Goal: Information Seeking & Learning: Learn about a topic

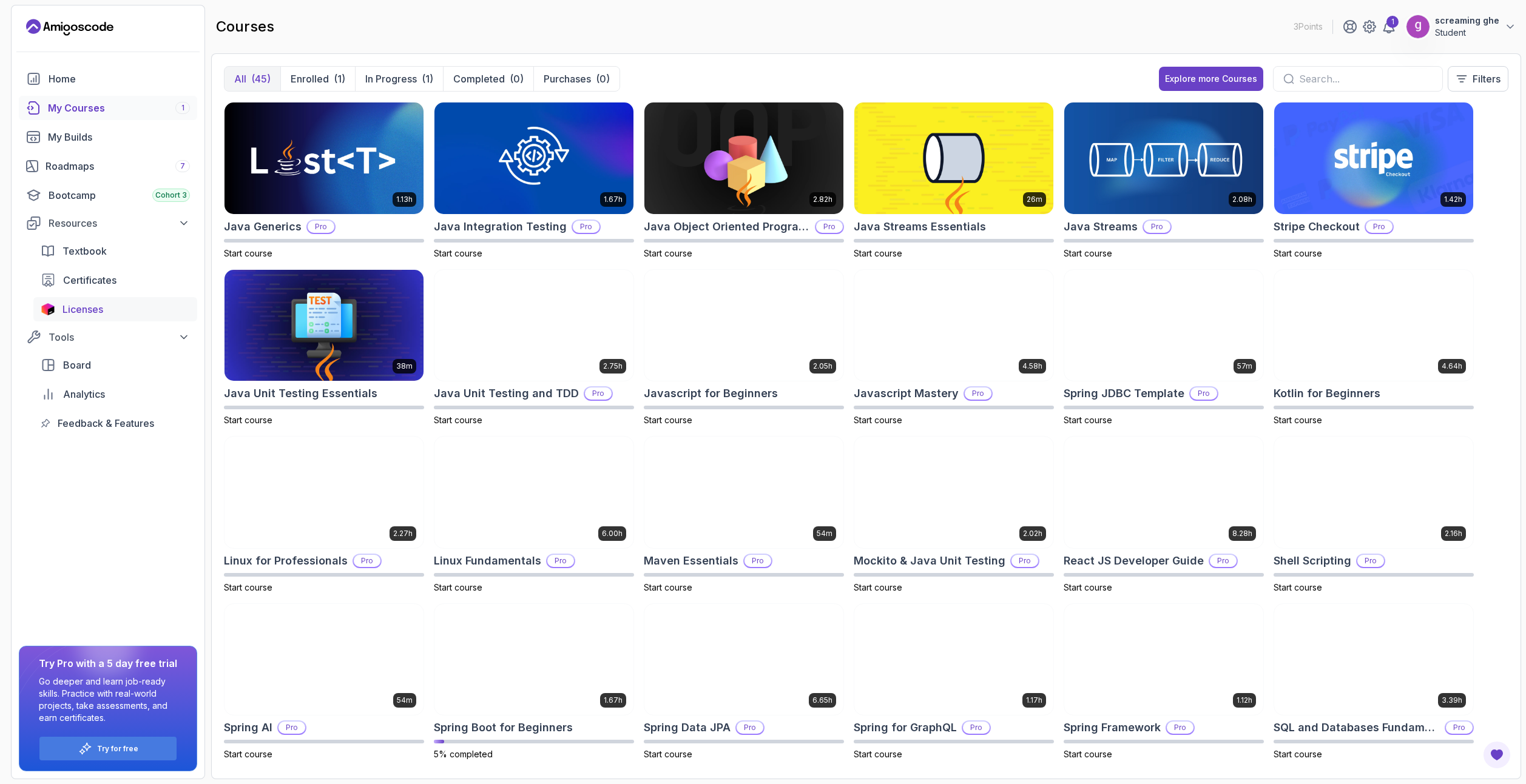
scroll to position [313, 0]
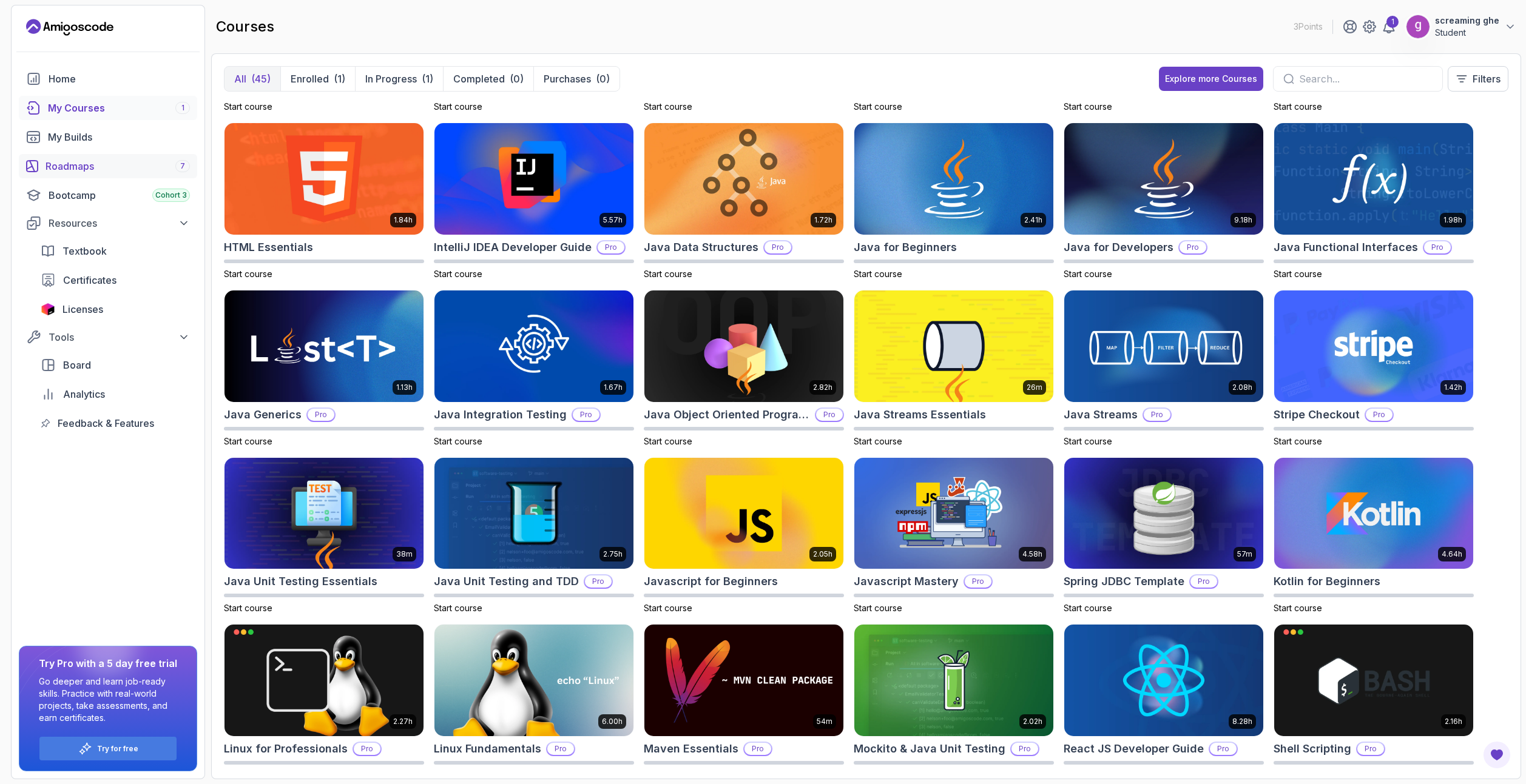
click at [80, 162] on div "Roadmaps 7" at bounding box center [118, 166] width 145 height 15
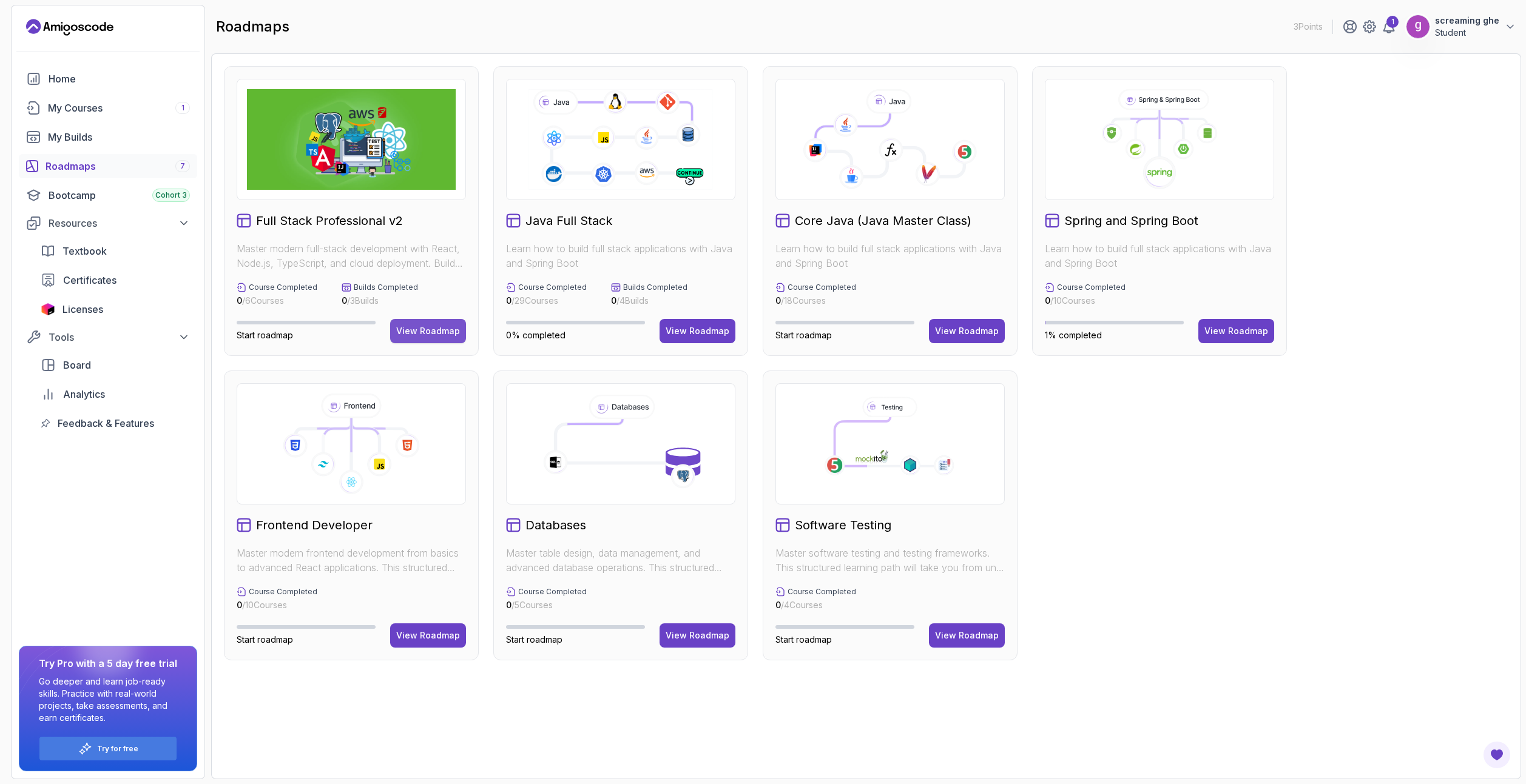
click at [437, 324] on button "View Roadmap" at bounding box center [428, 331] width 76 height 25
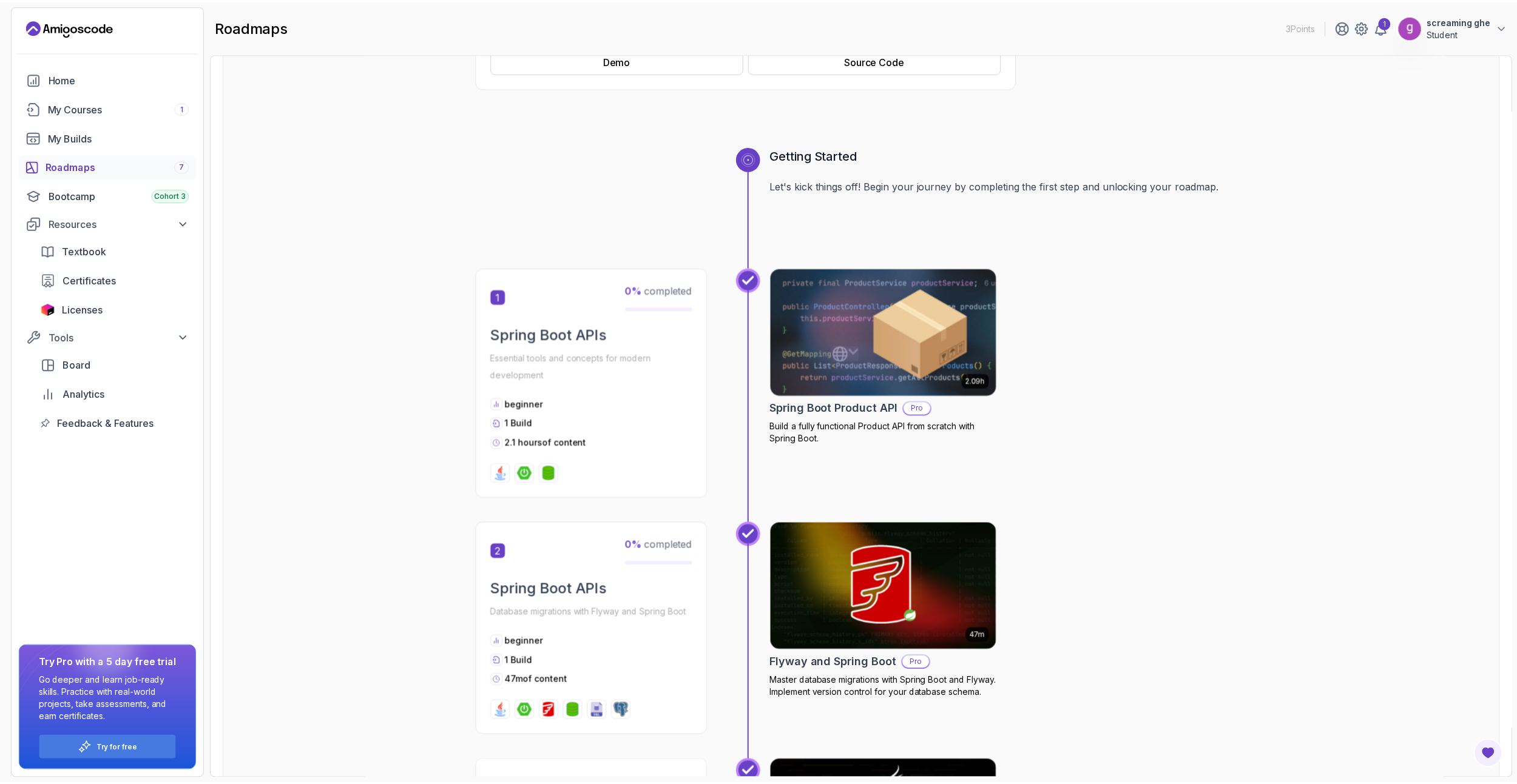
scroll to position [425, 0]
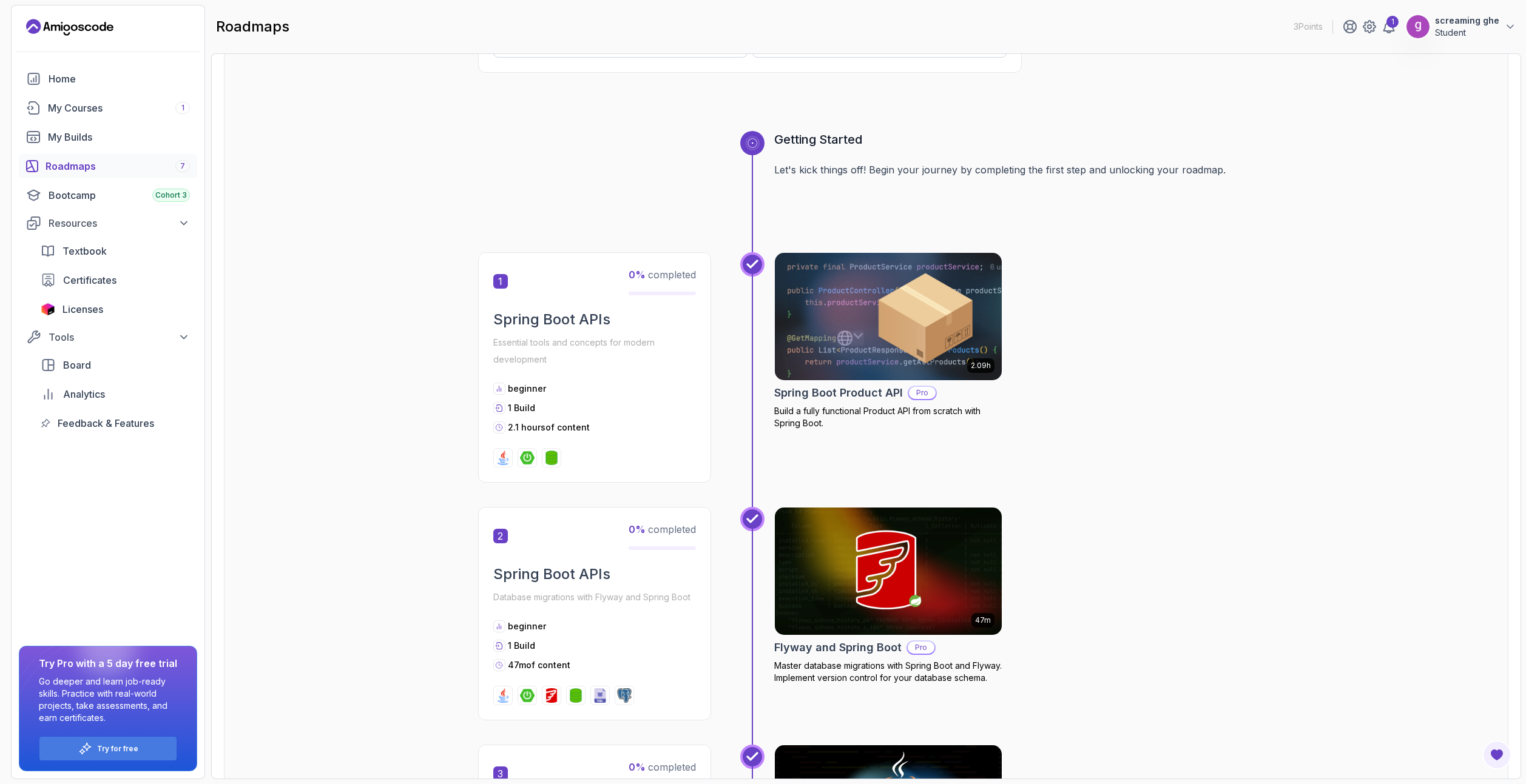
click at [861, 340] on img at bounding box center [888, 316] width 238 height 133
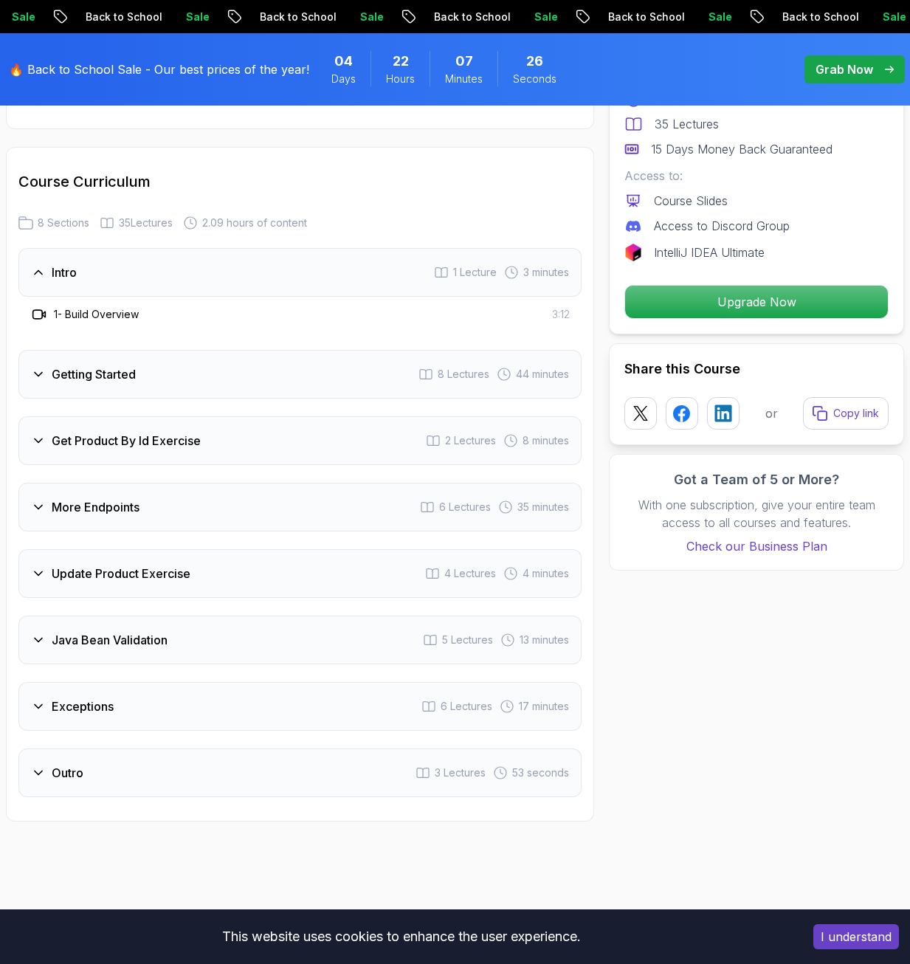
scroll to position [1697, 0]
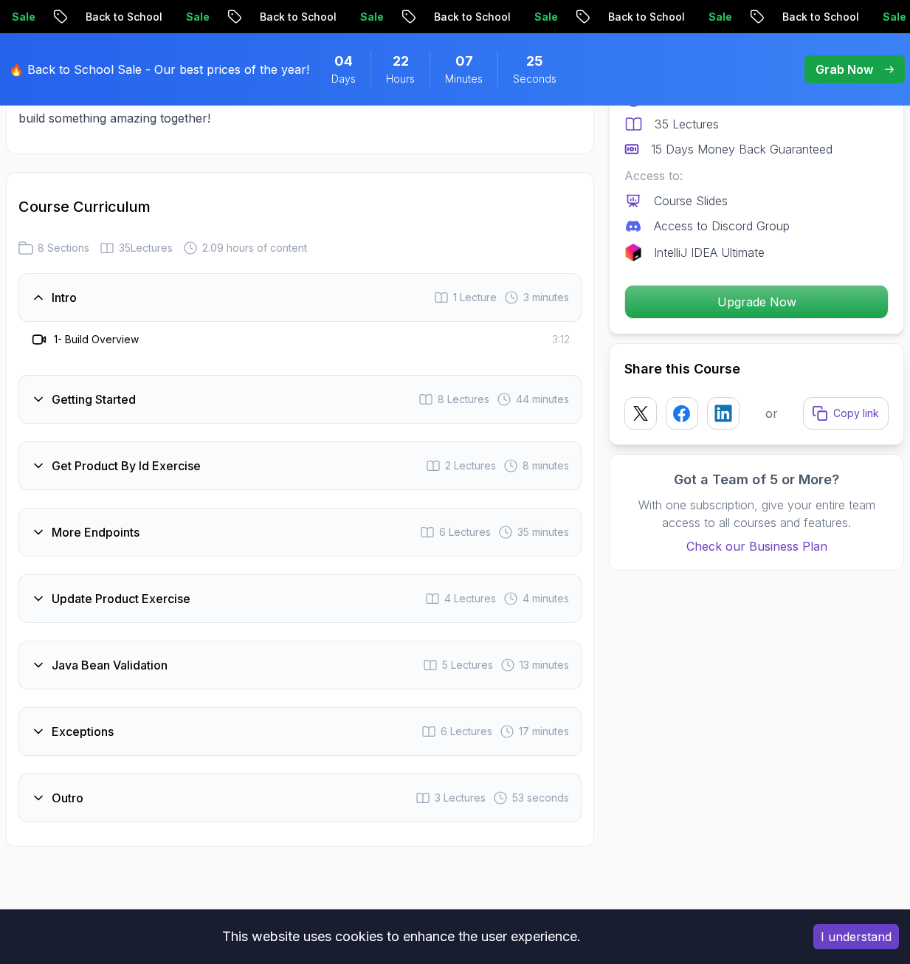
click at [67, 397] on h3 "Getting Started" at bounding box center [94, 399] width 84 height 18
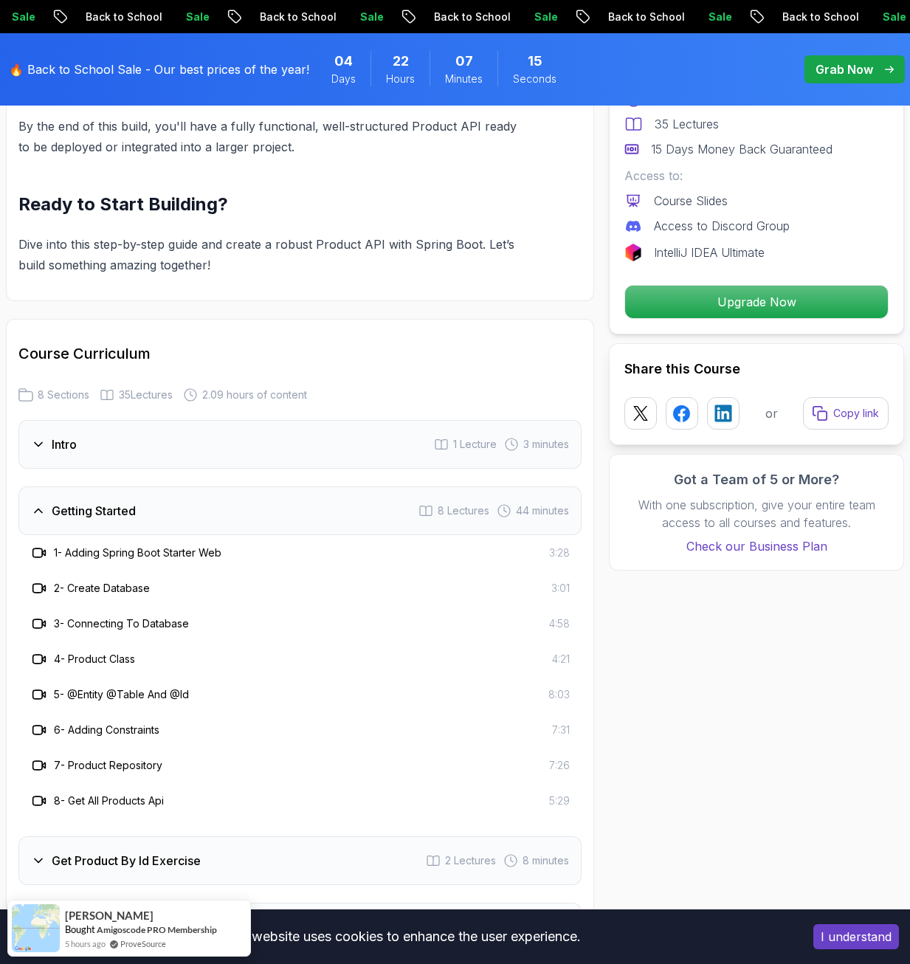
scroll to position [1550, 0]
click at [48, 436] on div "Intro" at bounding box center [54, 445] width 46 height 18
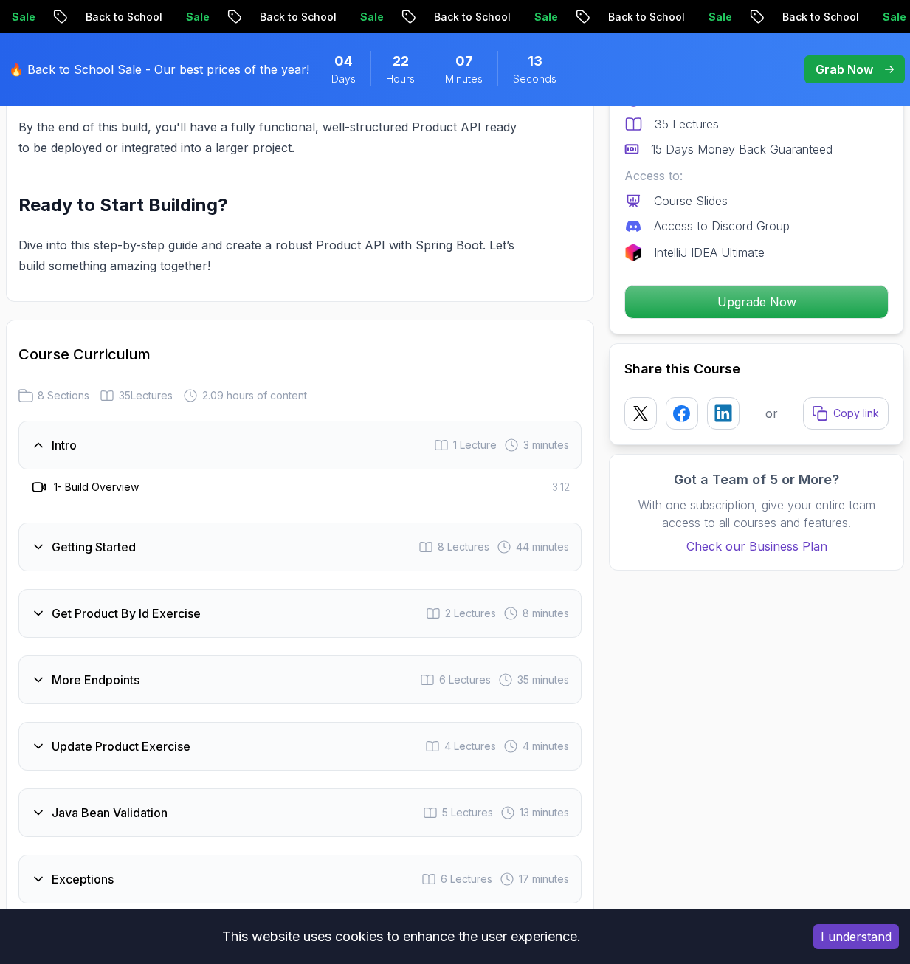
click at [98, 485] on h3 "1 - Build Overview" at bounding box center [96, 487] width 85 height 15
click at [35, 488] on icon at bounding box center [39, 487] width 15 height 15
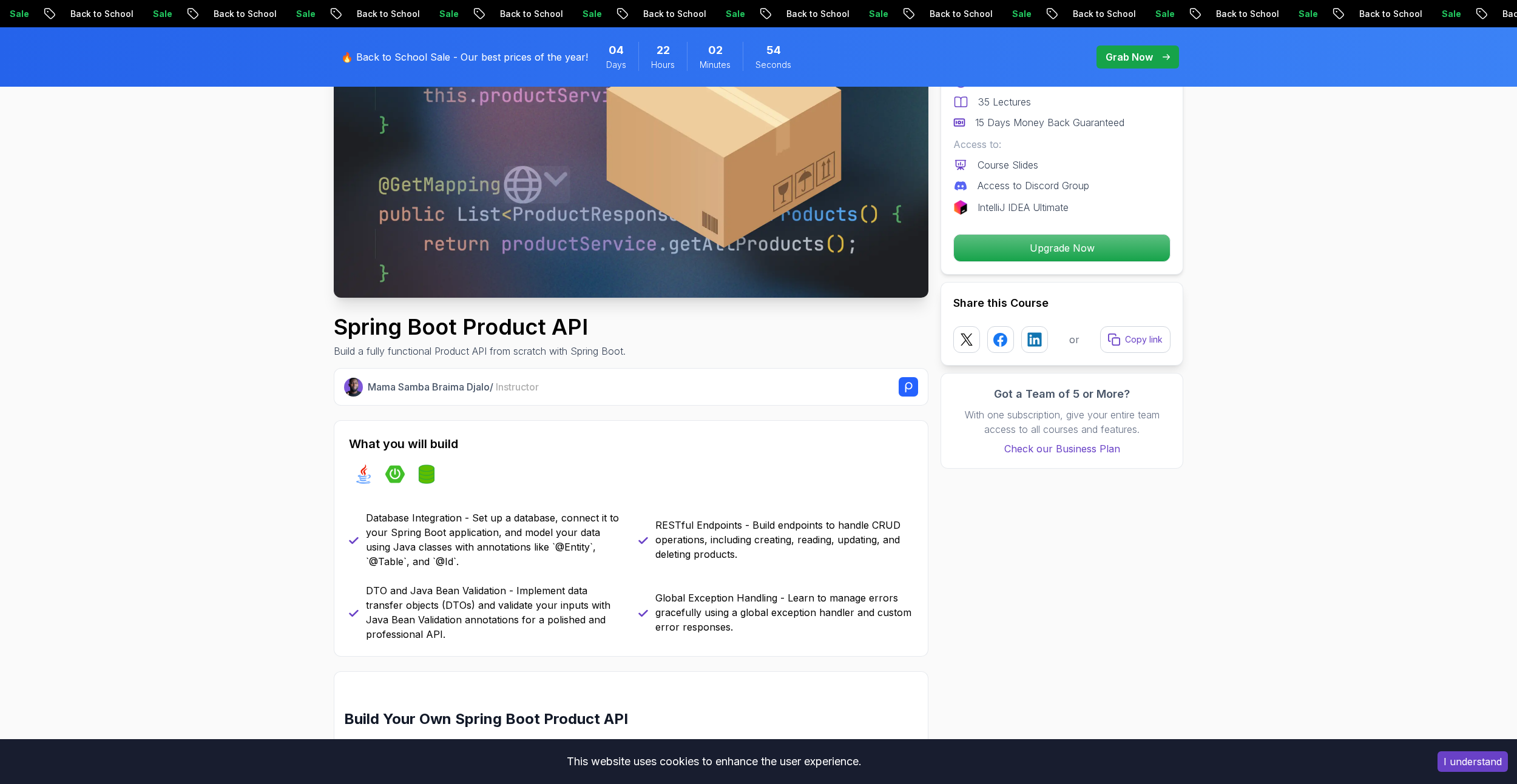
scroll to position [182, 0]
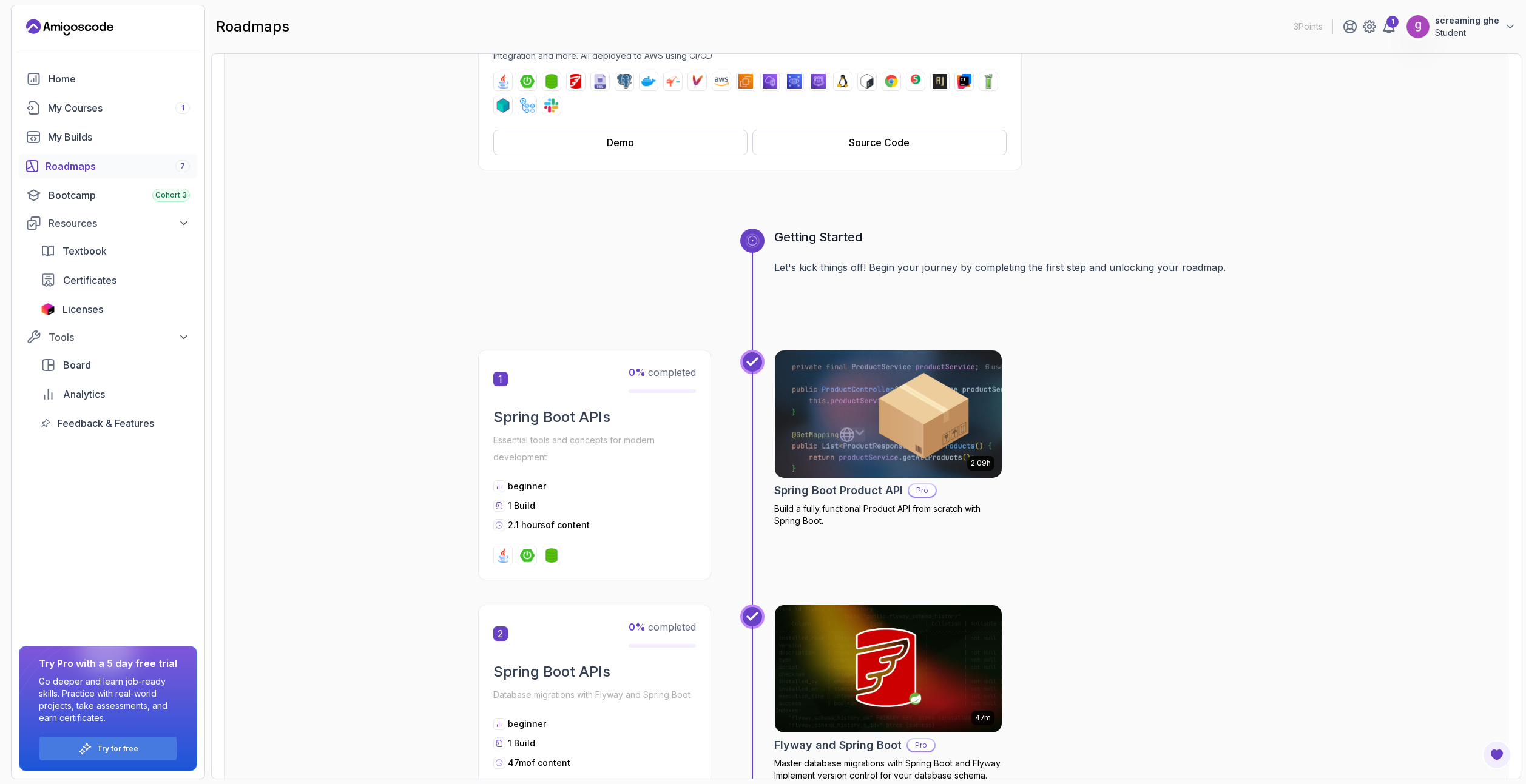
scroll to position [454, 0]
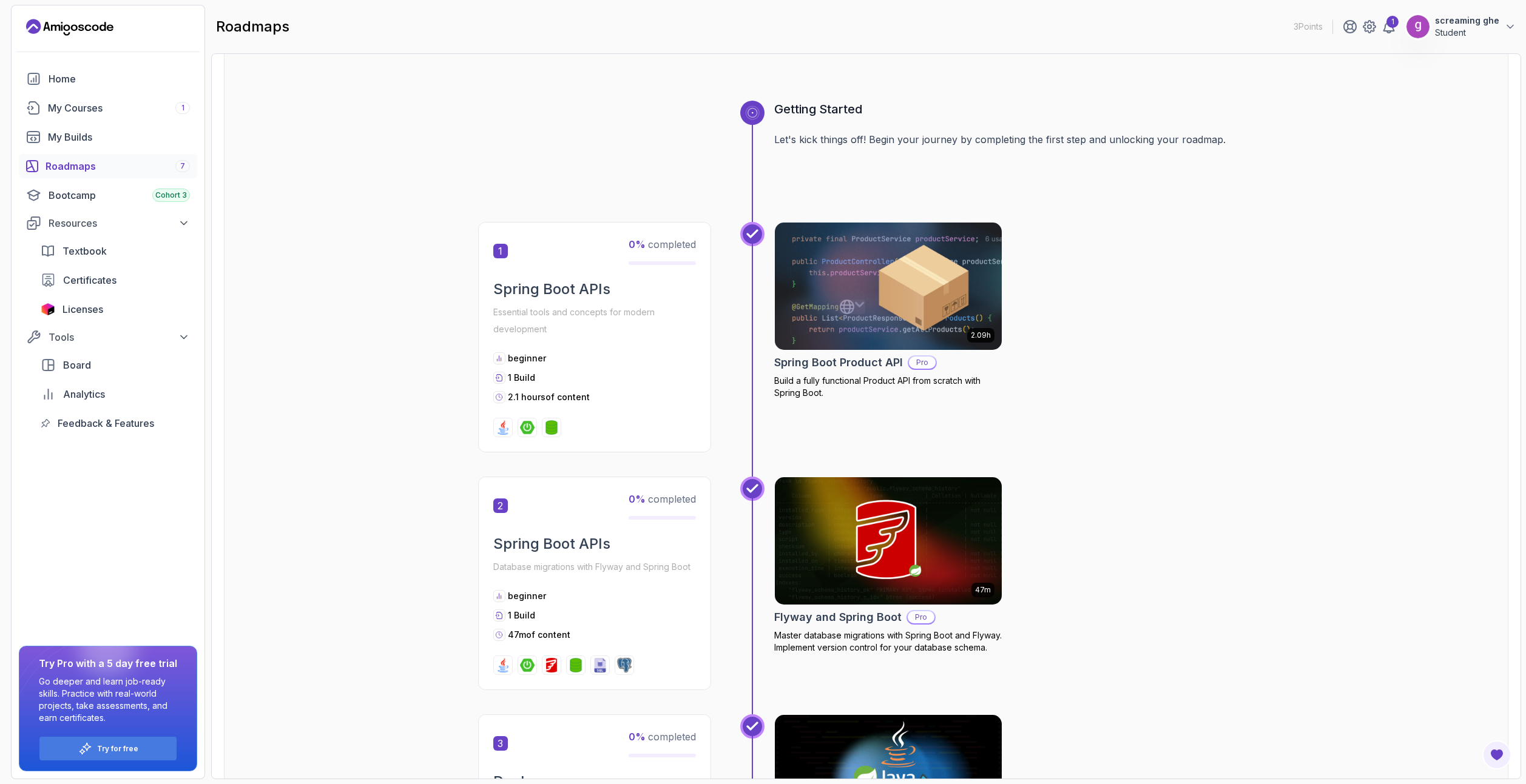
drag, startPoint x: 47, startPoint y: 662, endPoint x: 109, endPoint y: 694, distance: 69.8
click at [109, 694] on div "Try Pro with a 5 day free trial Go deeper and learn job-ready skills. Practice …" at bounding box center [108, 708] width 178 height 126
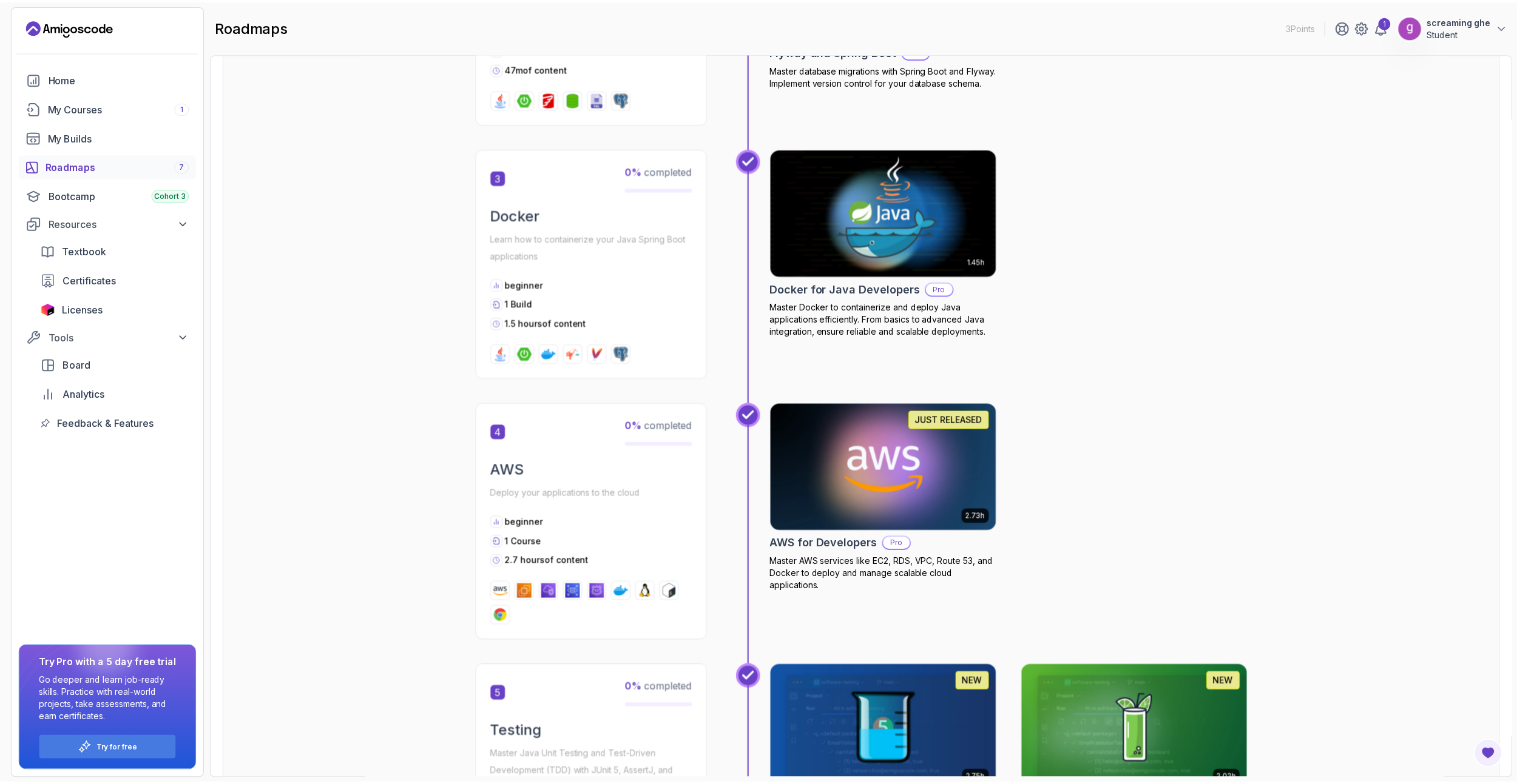
scroll to position [1001, 0]
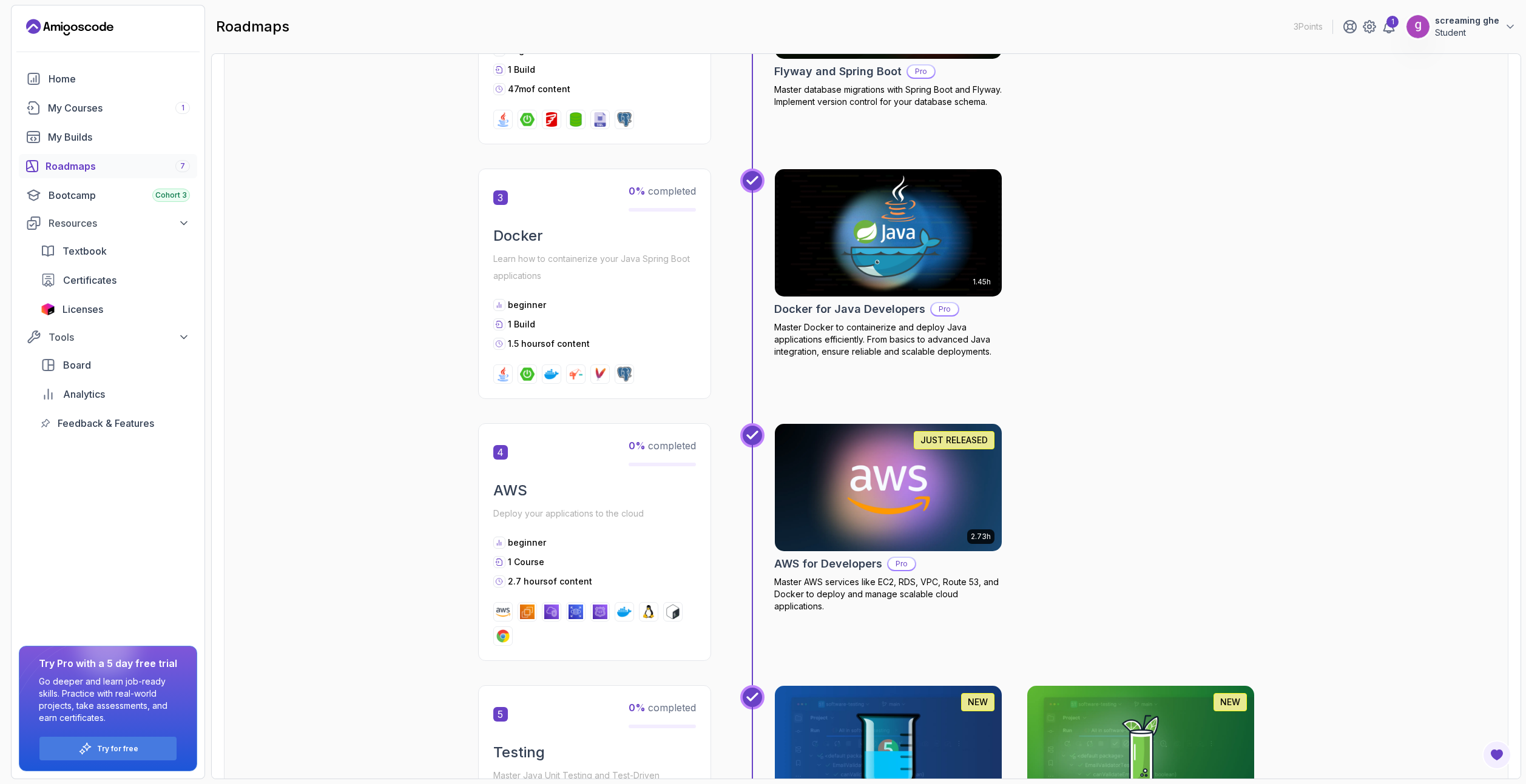
click at [858, 473] on img at bounding box center [888, 487] width 238 height 133
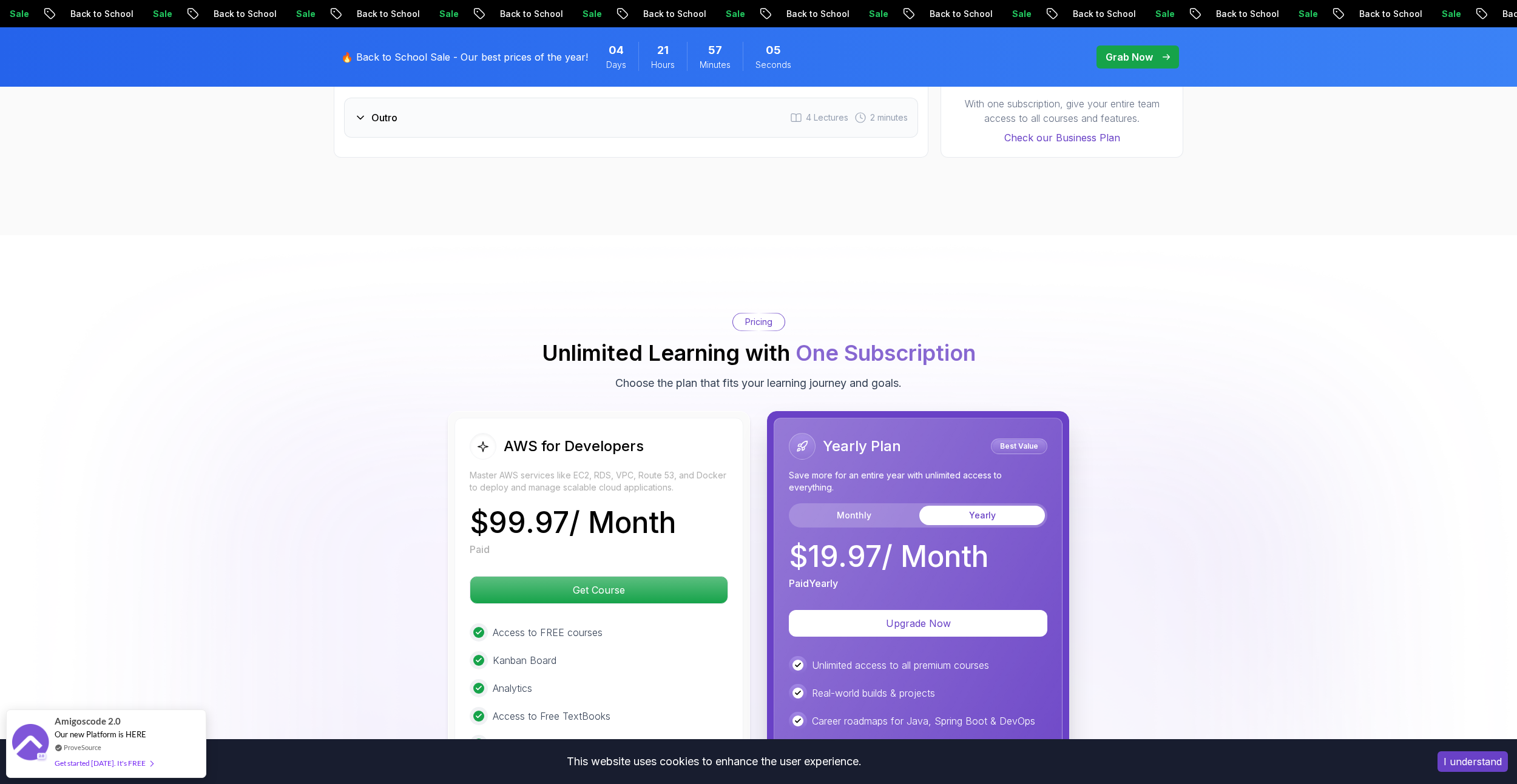
scroll to position [2304, 0]
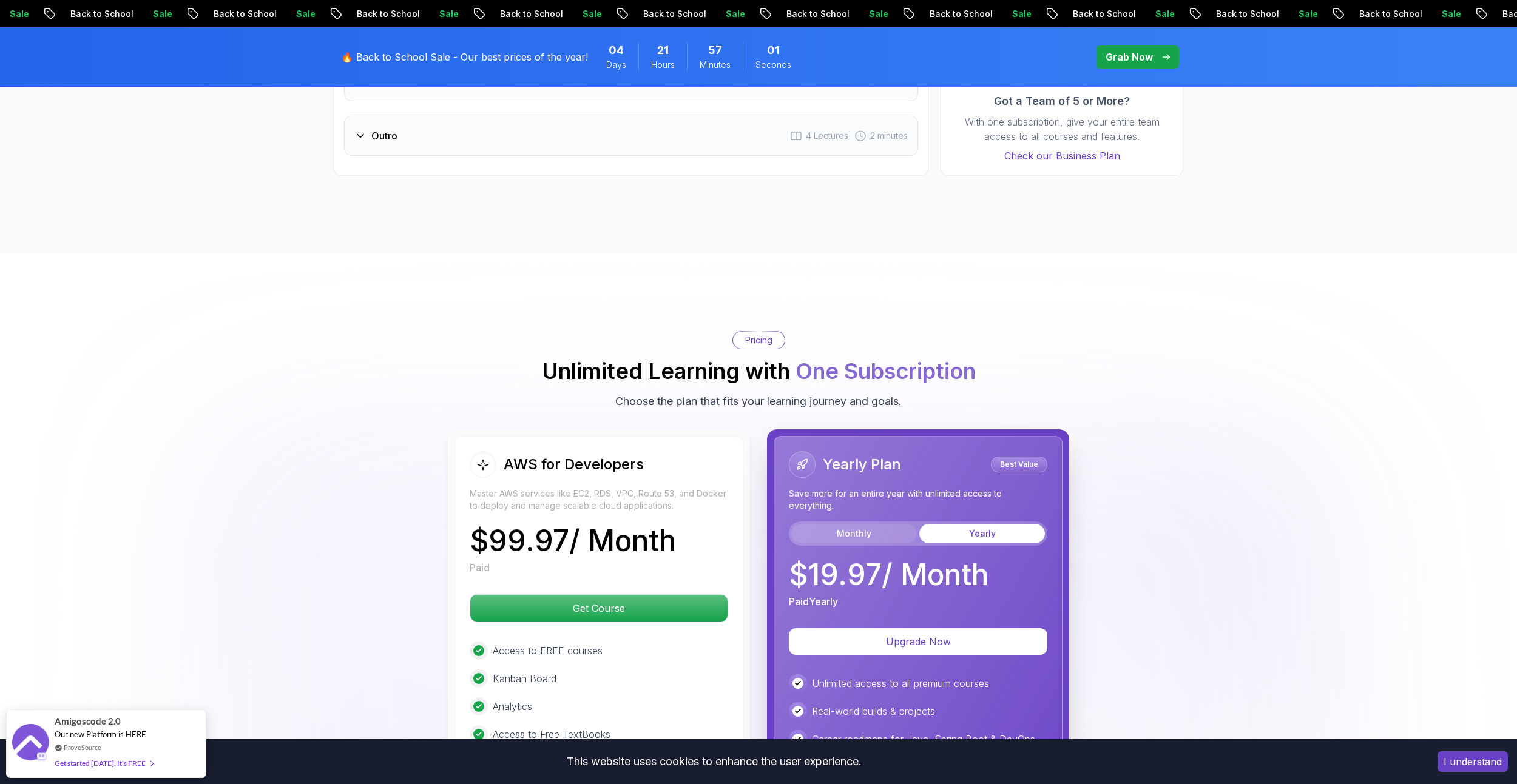
click at [837, 533] on button "Monthly" at bounding box center [853, 534] width 126 height 20
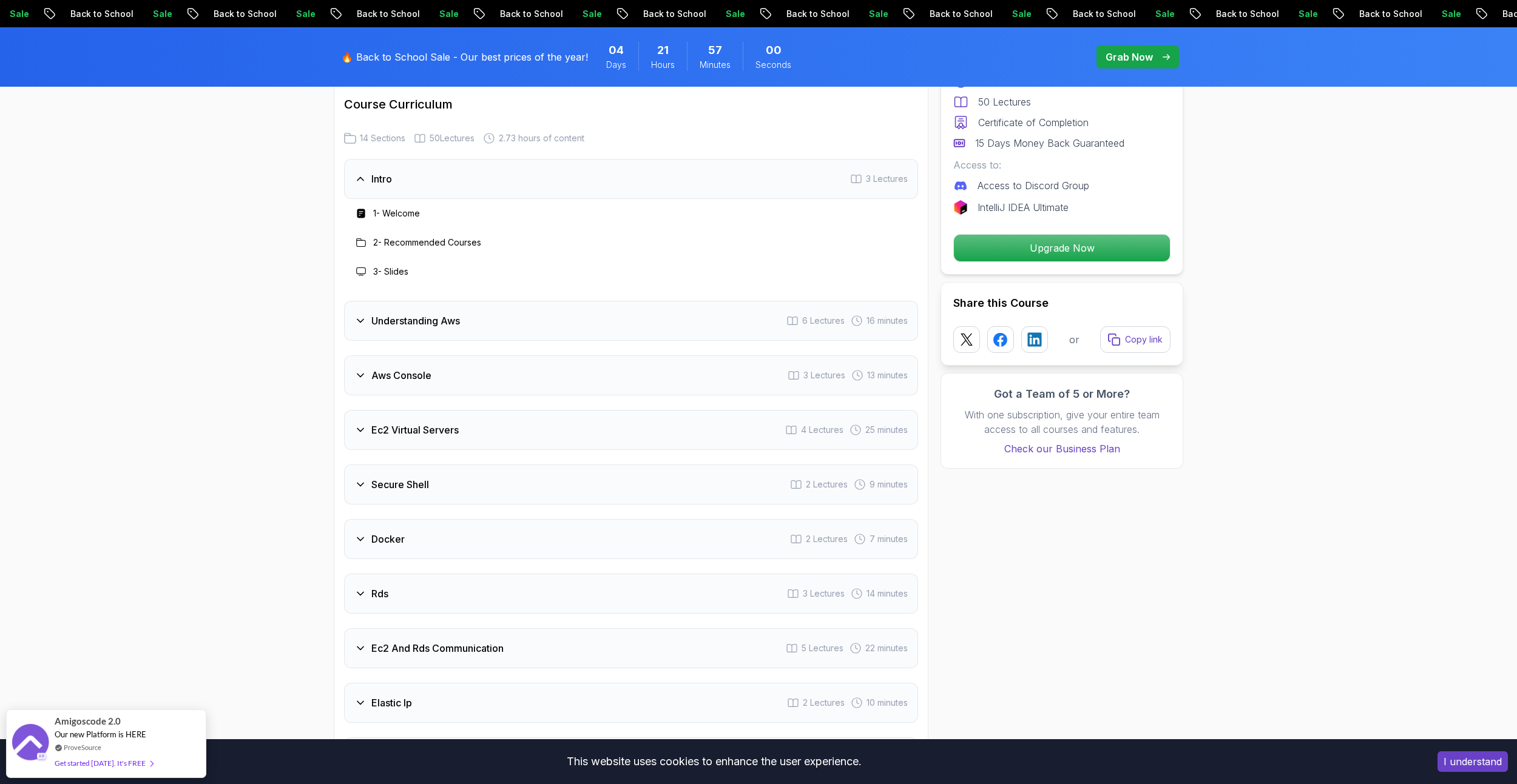
scroll to position [1455, 0]
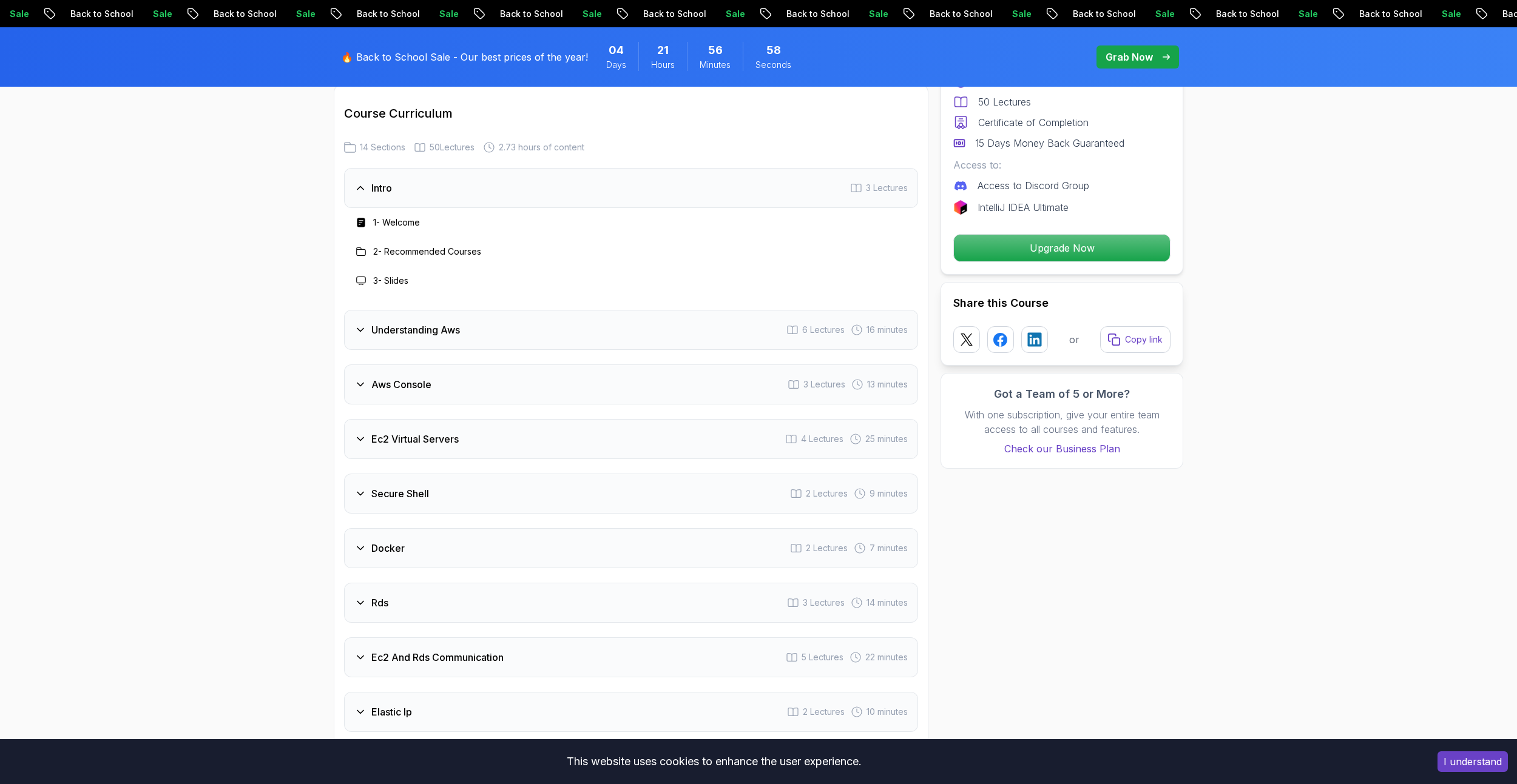
click at [438, 325] on h3 "Understanding Aws" at bounding box center [416, 330] width 89 height 15
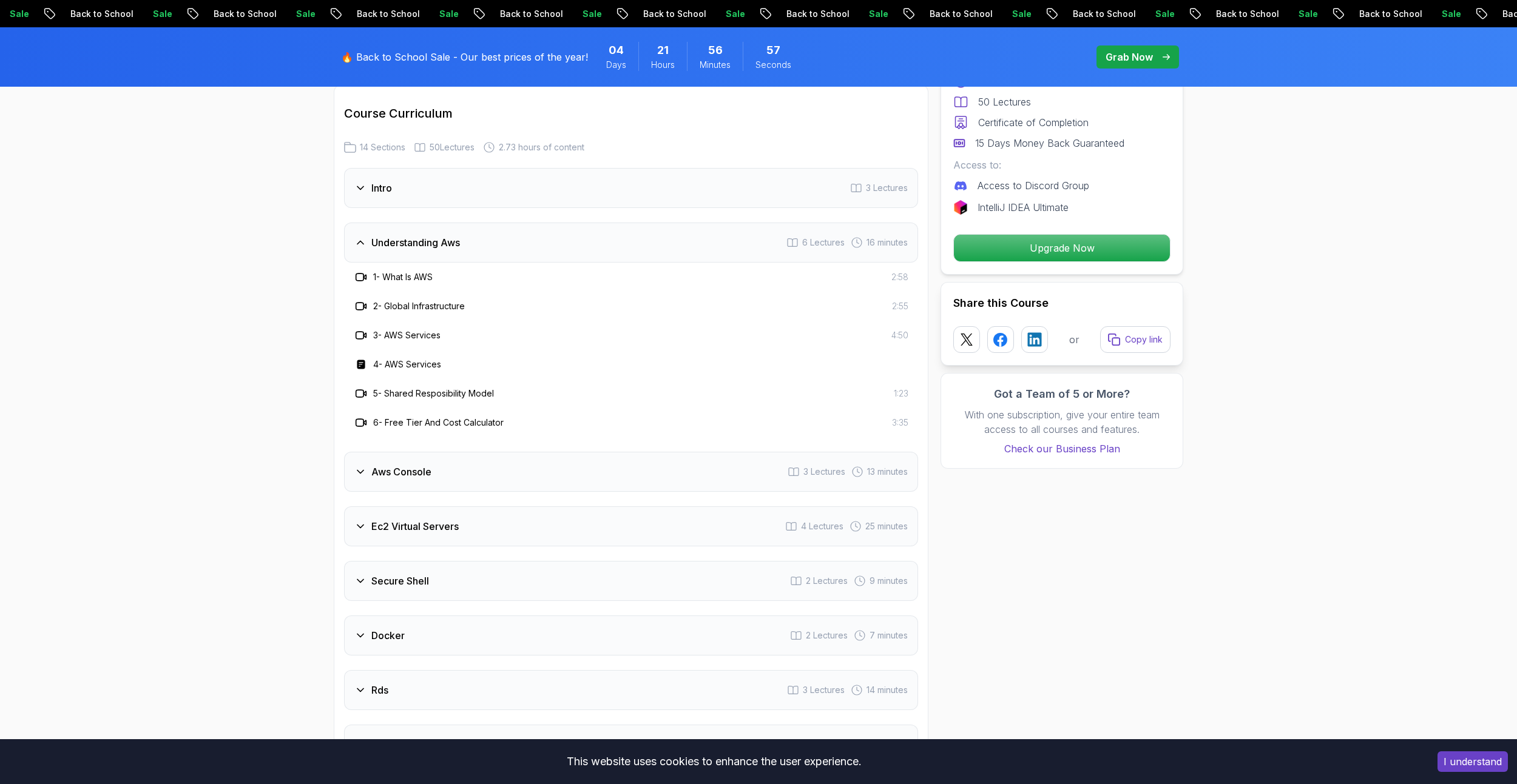
click at [436, 480] on div "Aws Console 3 Lectures 13 minutes" at bounding box center [631, 472] width 574 height 40
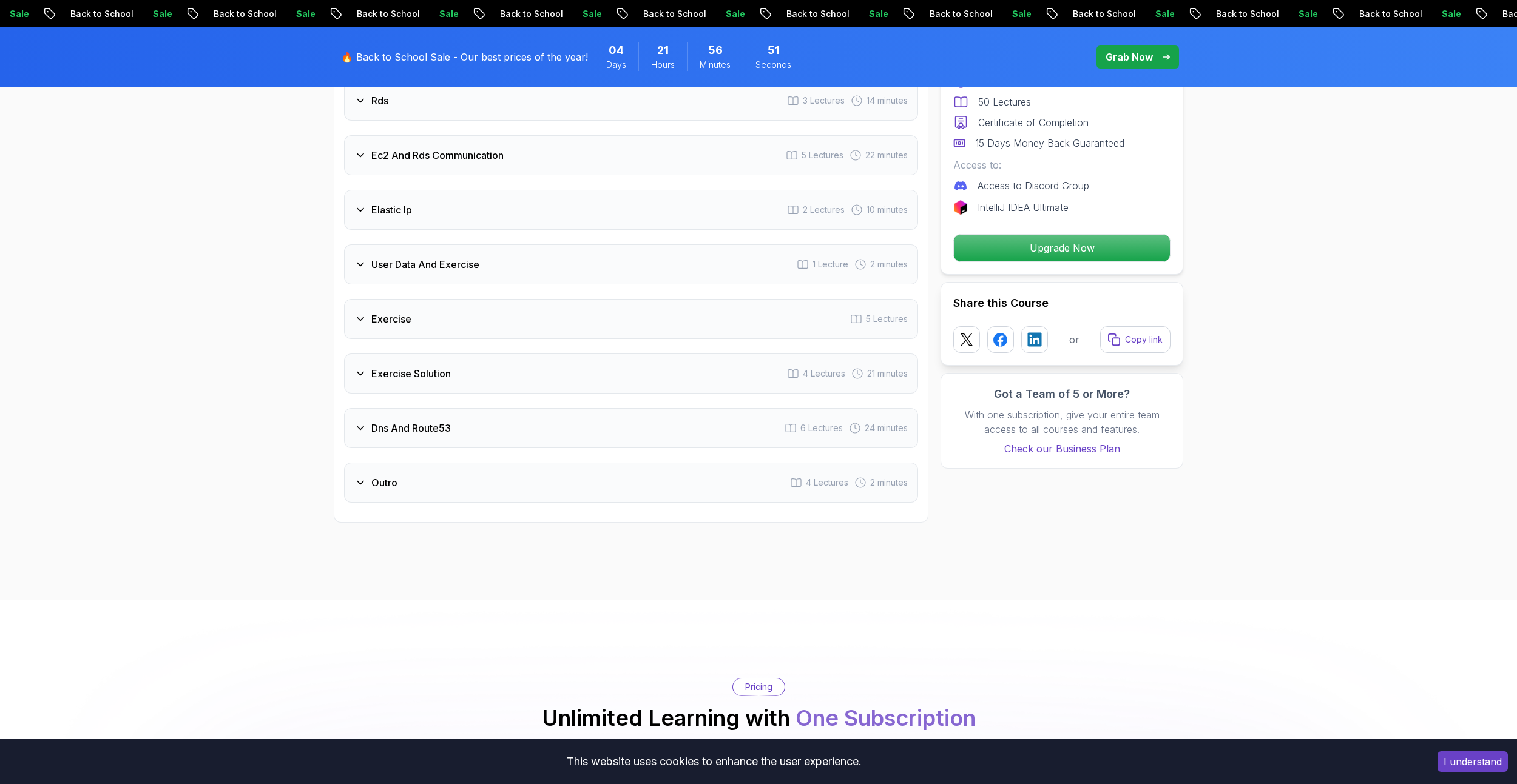
scroll to position [2001, 0]
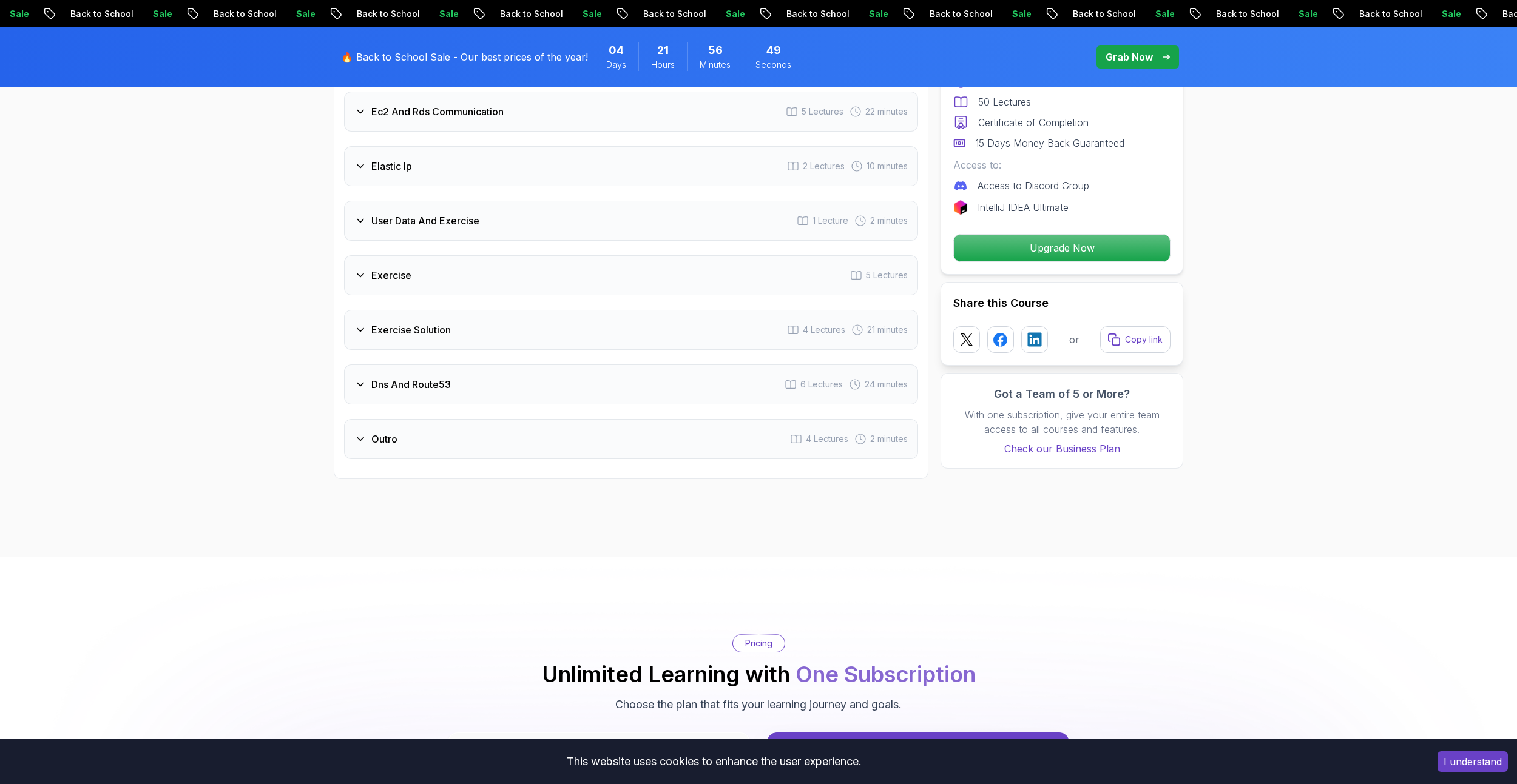
click at [443, 381] on h3 "Dns And Route53" at bounding box center [411, 385] width 80 height 15
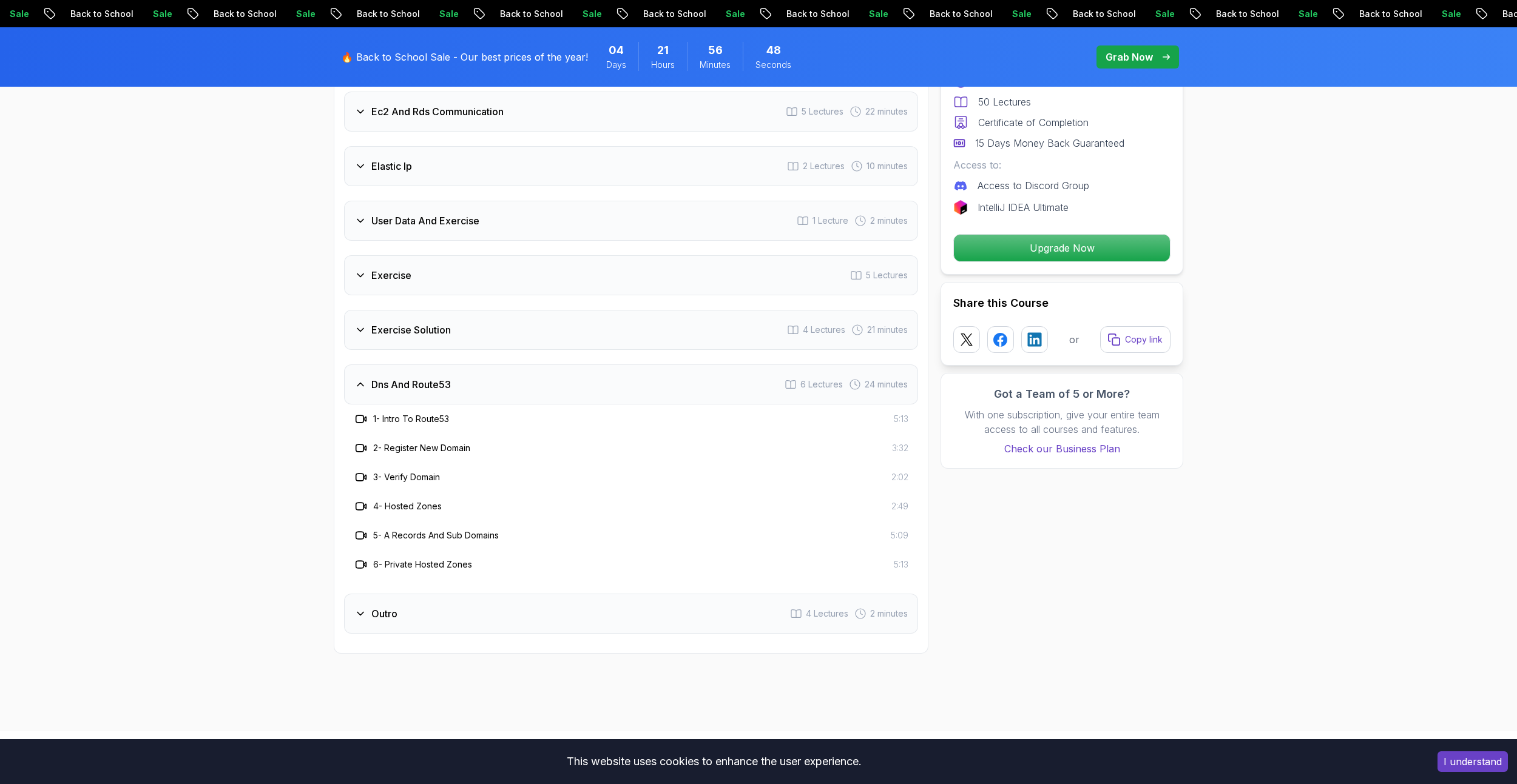
click at [443, 381] on h3 "Dns And Route53" at bounding box center [411, 385] width 80 height 15
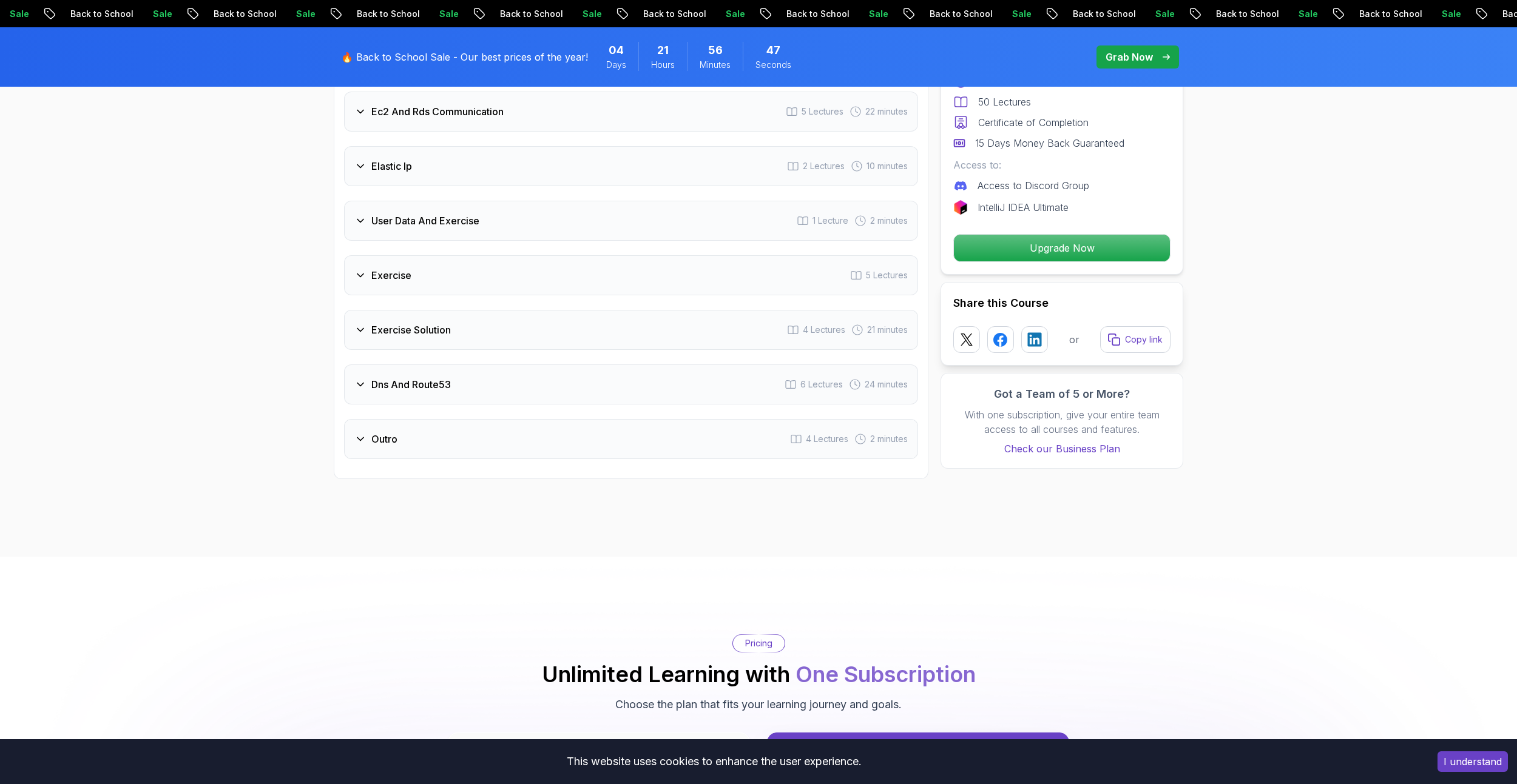
click at [442, 341] on div "Exercise Solution 4 Lectures 21 minutes" at bounding box center [631, 330] width 574 height 40
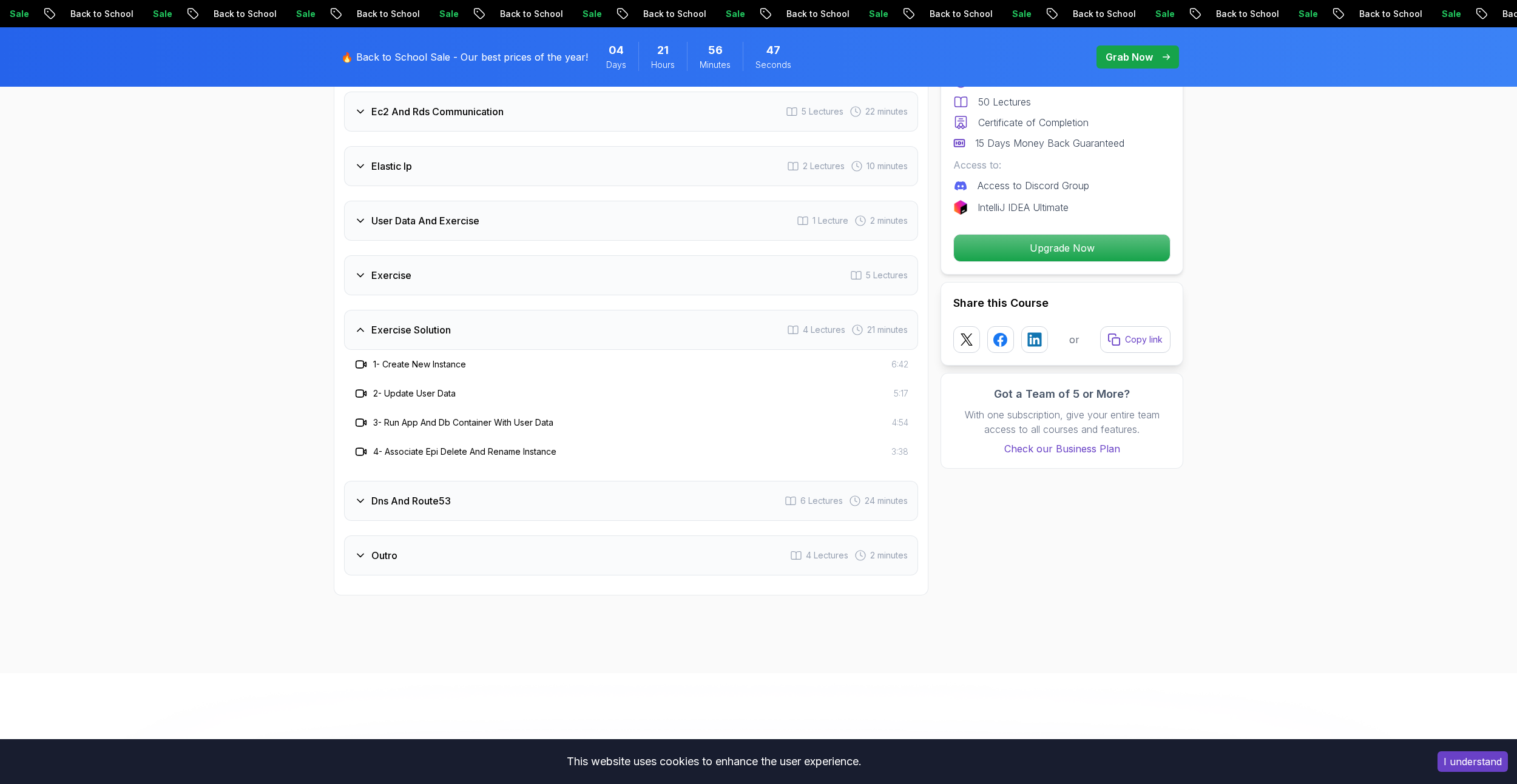
click at [442, 344] on div "Exercise Solution 4 Lectures 21 minutes" at bounding box center [631, 330] width 574 height 40
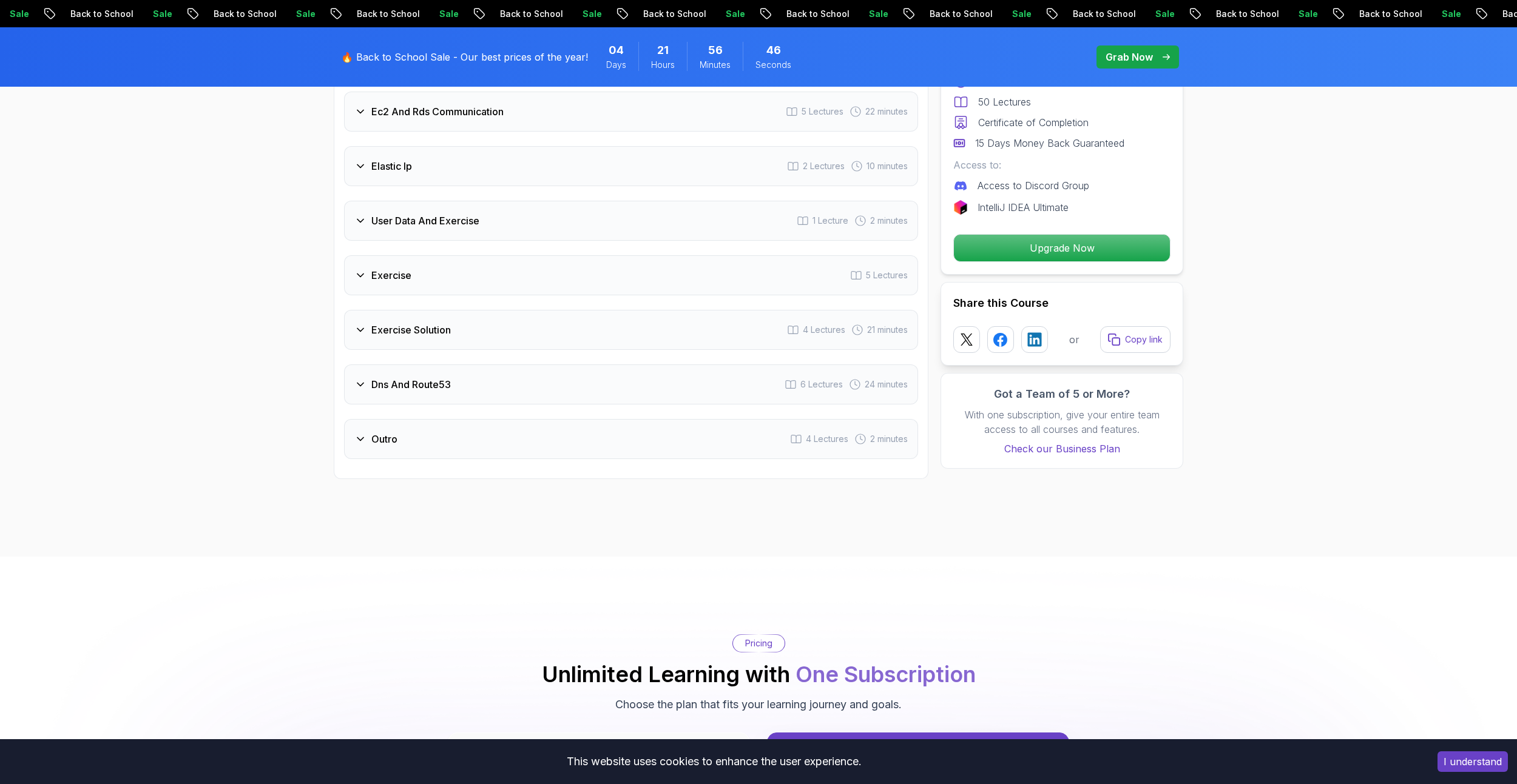
click at [437, 280] on div "Exercise 5 Lectures" at bounding box center [631, 275] width 574 height 40
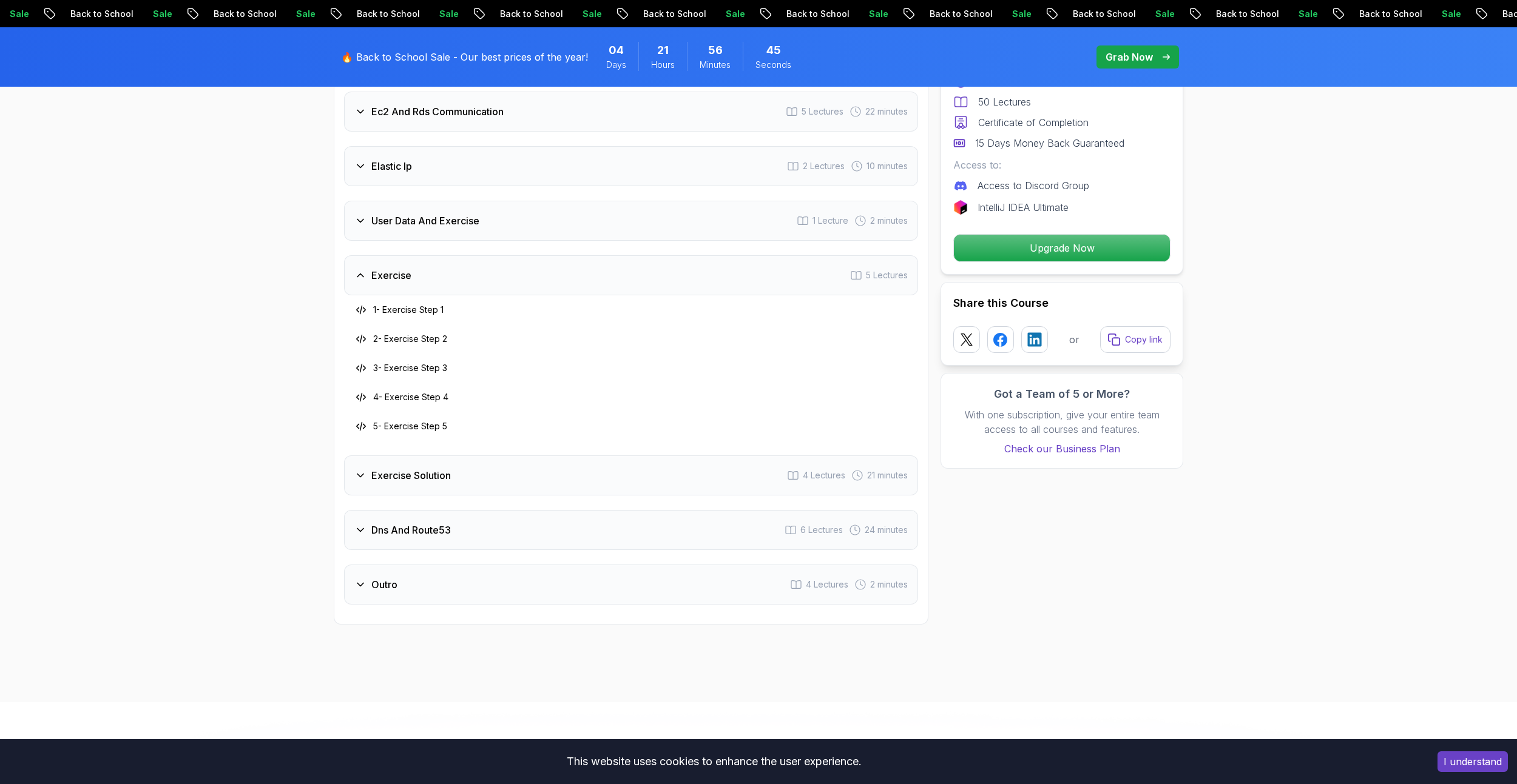
click at [437, 280] on div "Exercise 5 Lectures" at bounding box center [631, 275] width 574 height 40
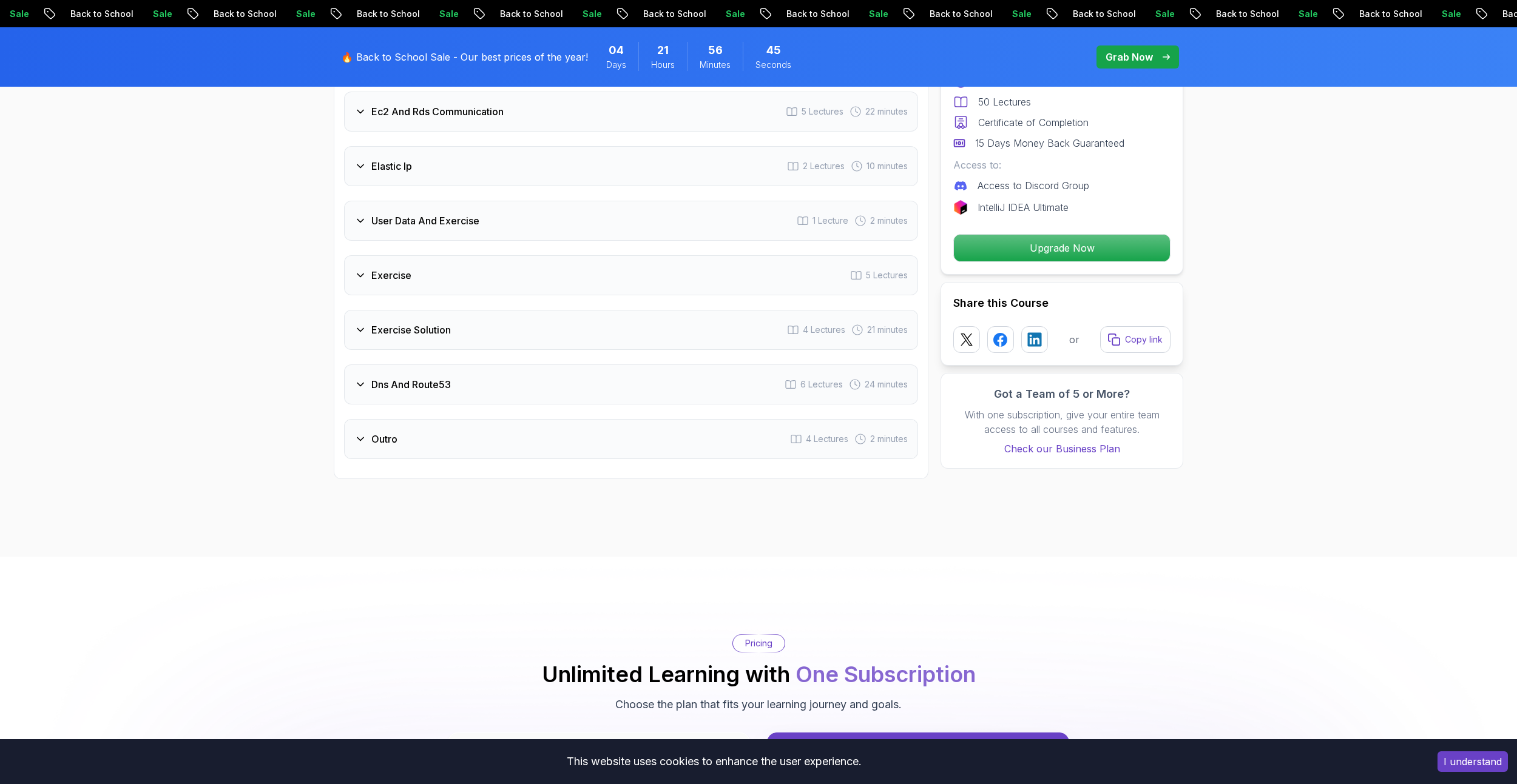
click at [444, 233] on div "User Data And Exercise 1 Lecture 2 minutes" at bounding box center [631, 220] width 574 height 40
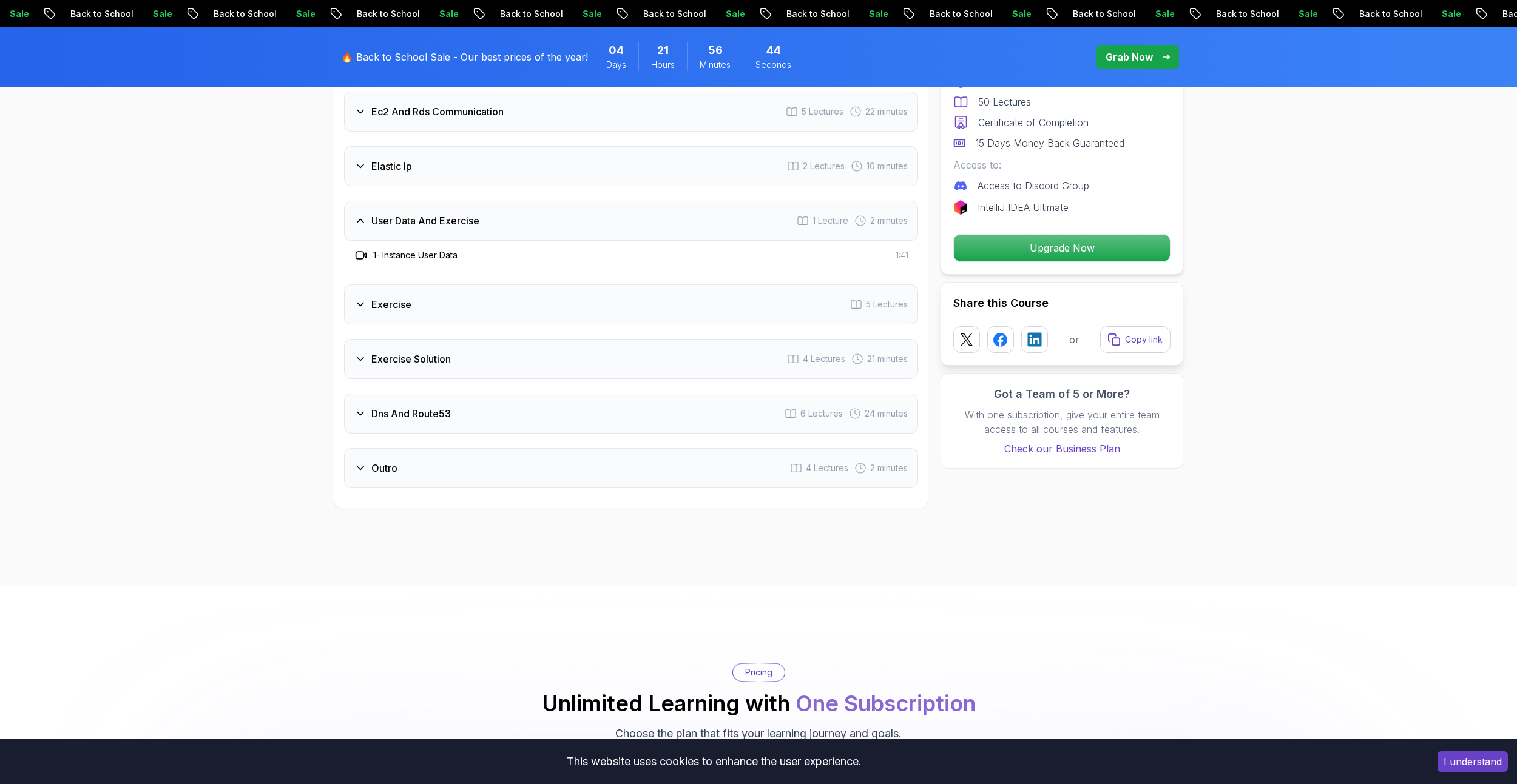
click at [442, 233] on div "User Data And Exercise 1 Lecture 2 minutes" at bounding box center [631, 220] width 574 height 40
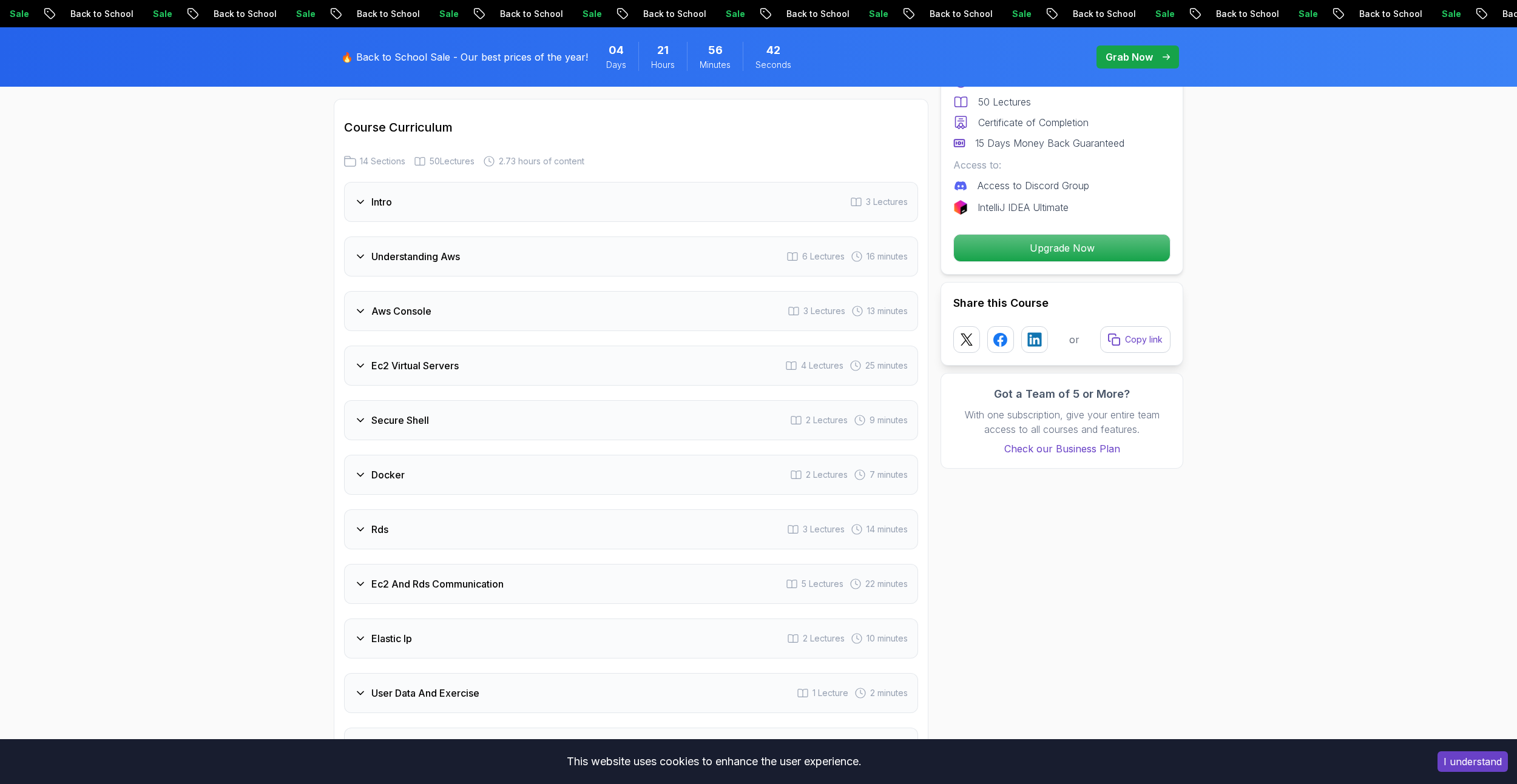
scroll to position [1429, 0]
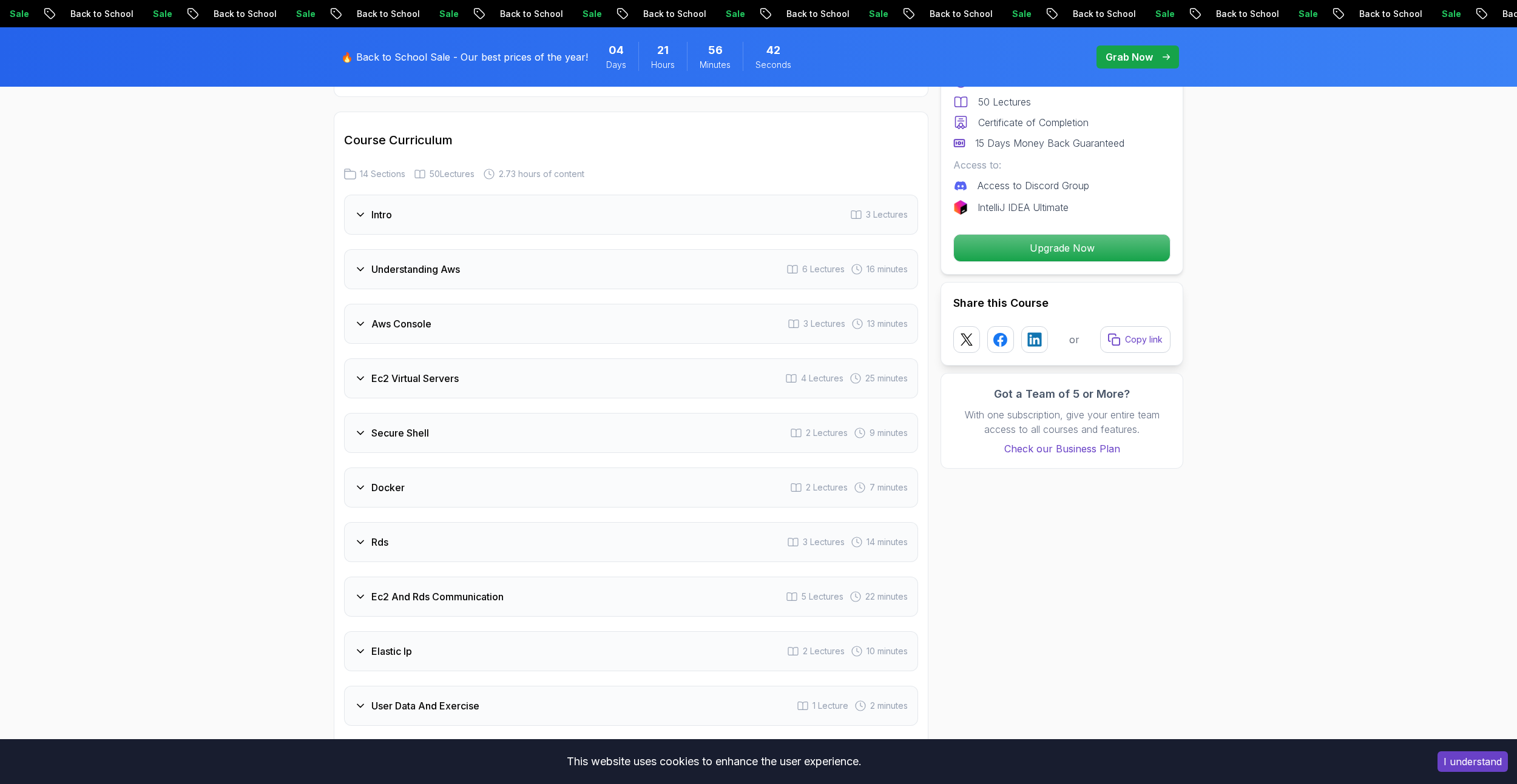
click at [437, 492] on div "Docker 2 Lectures 7 minutes" at bounding box center [631, 487] width 574 height 40
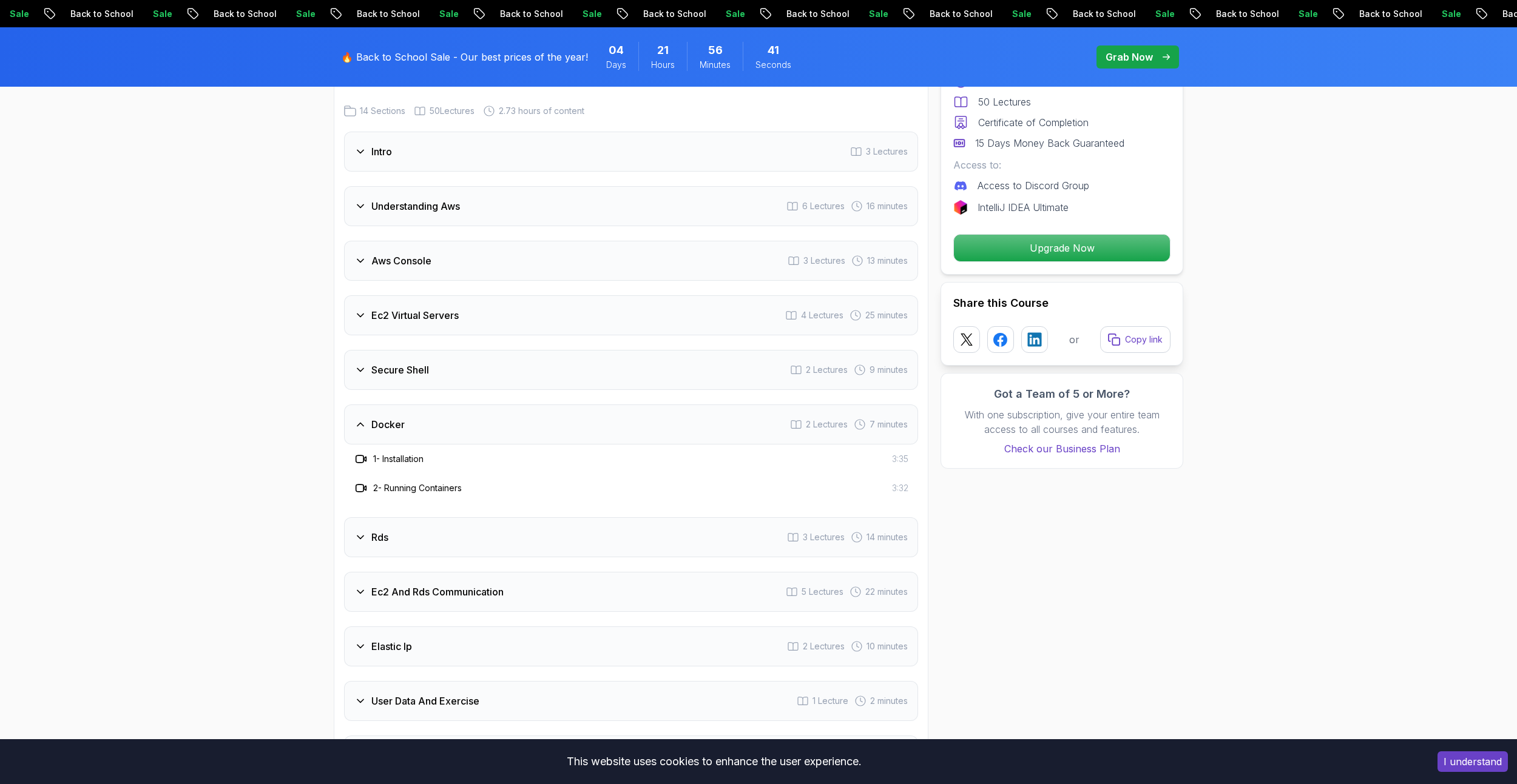
scroll to position [1550, 0]
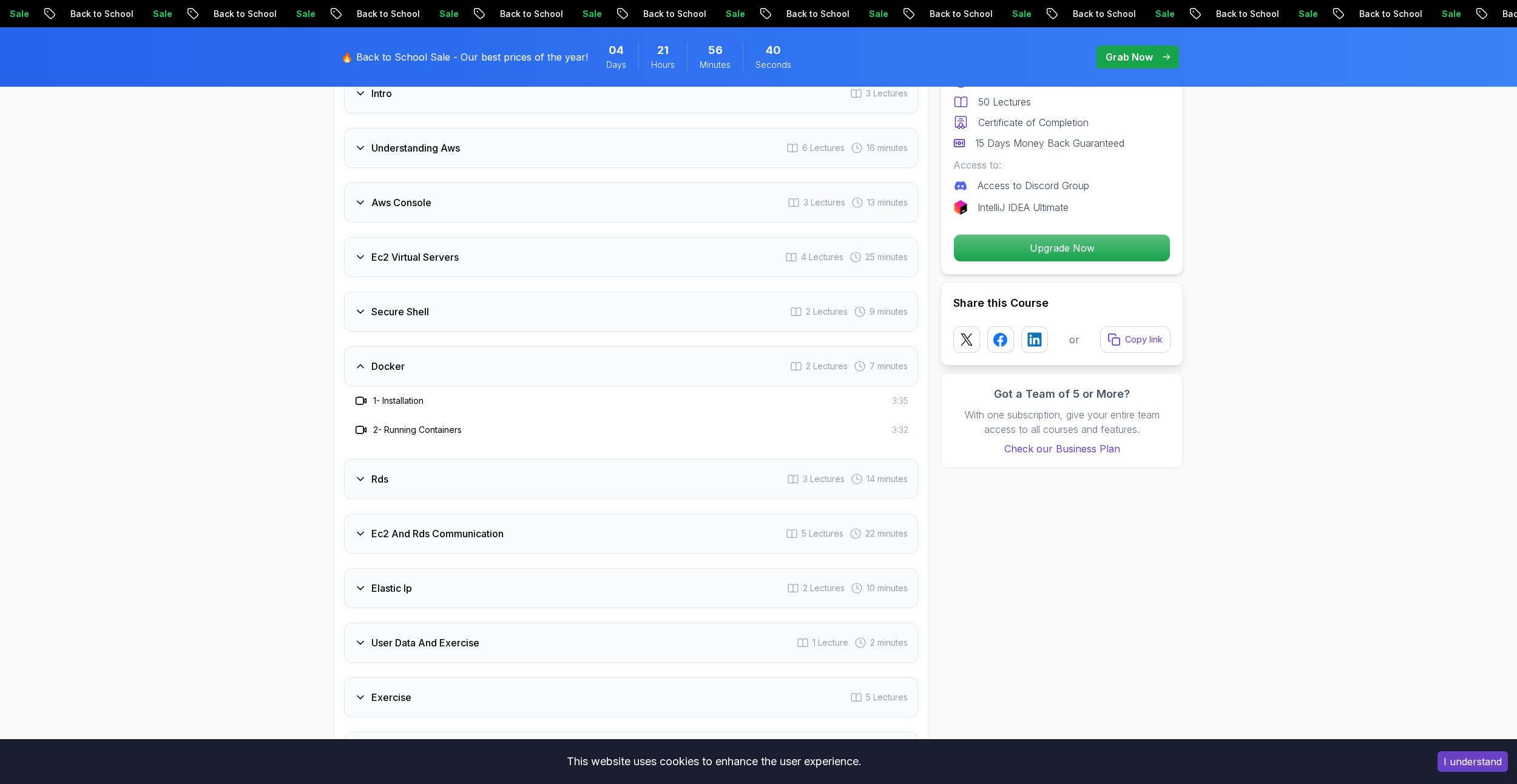
click at [434, 379] on div "Docker 2 Lectures 7 minutes" at bounding box center [631, 366] width 574 height 40
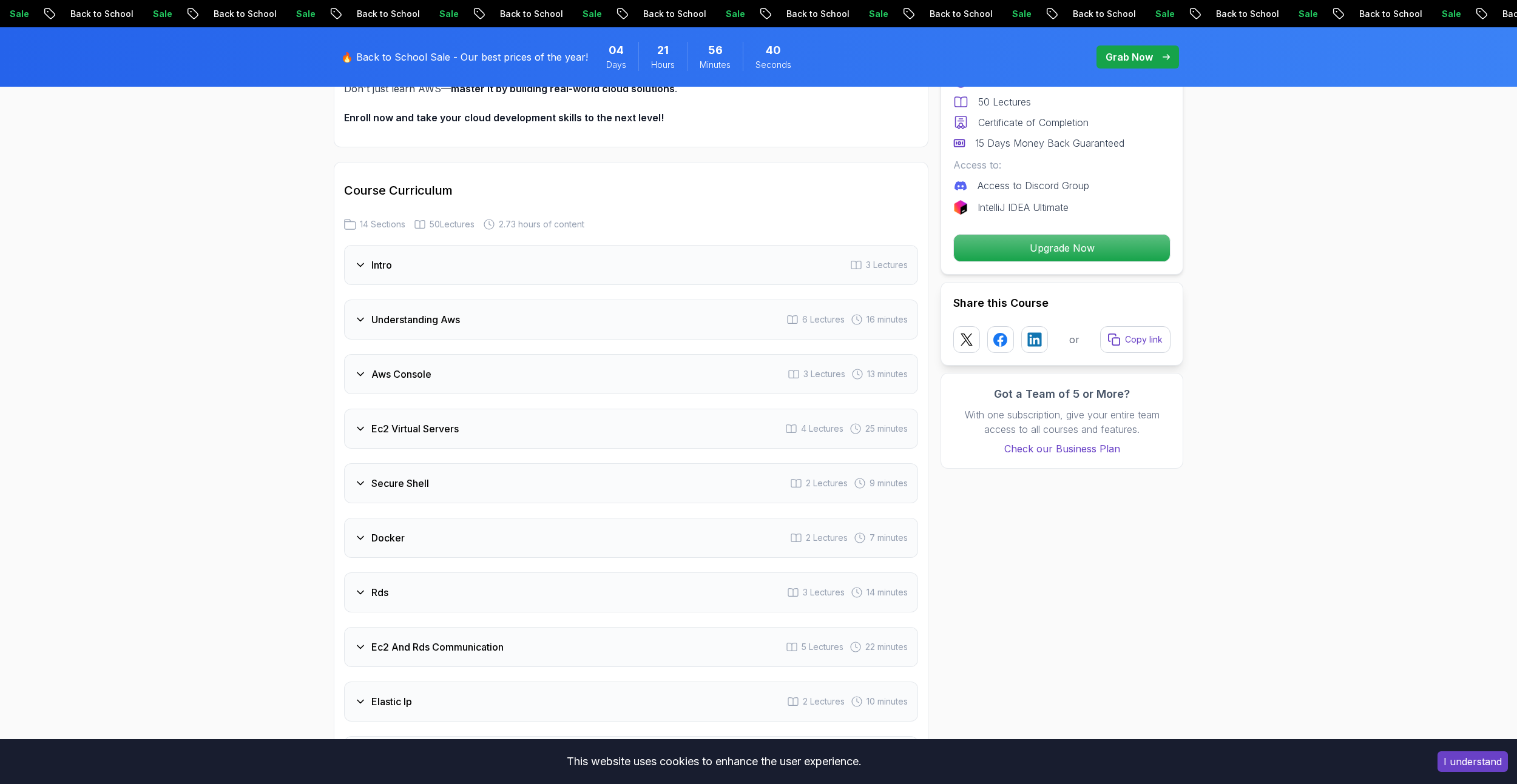
scroll to position [1368, 0]
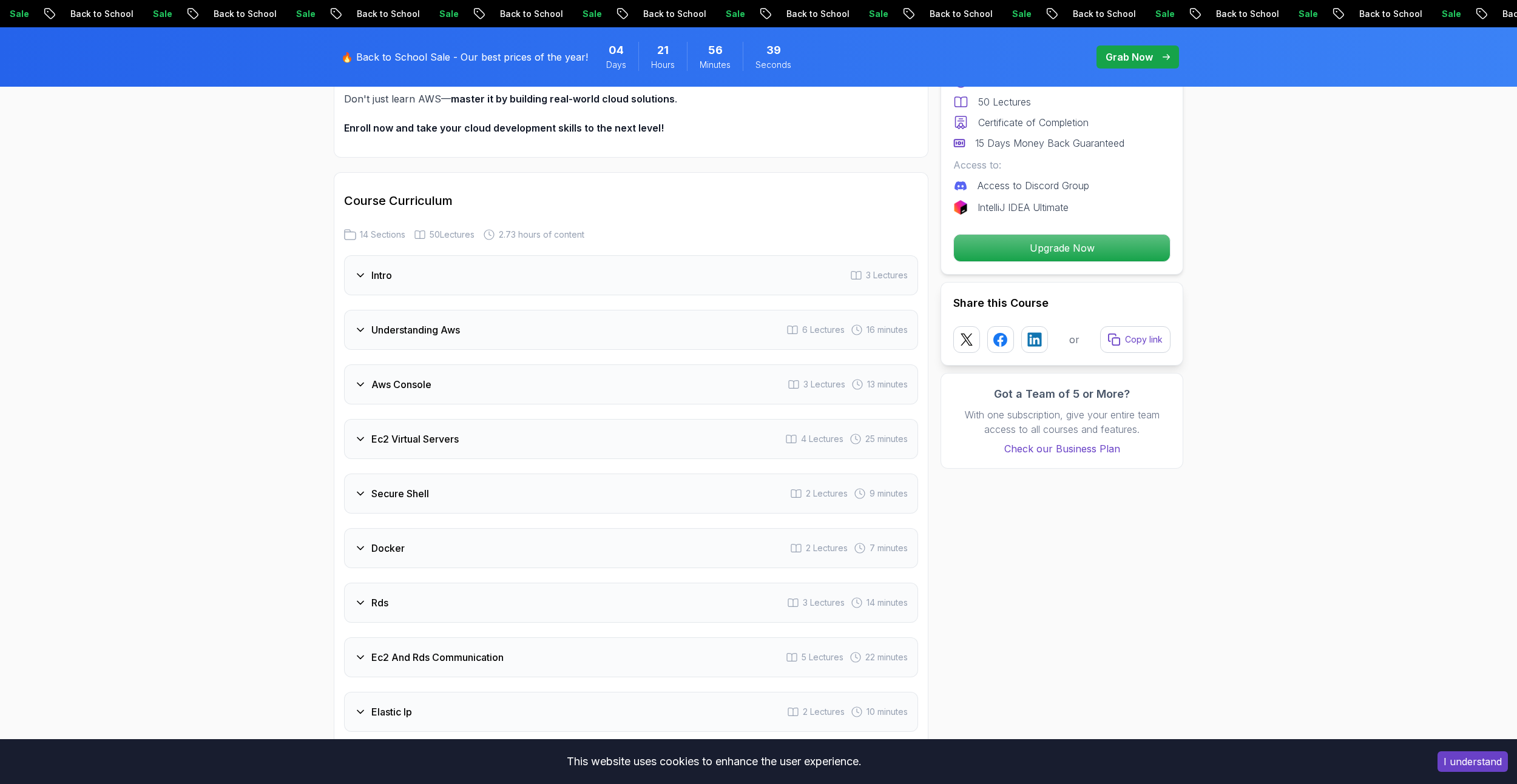
click at [434, 371] on div "Aws Console 3 Lectures 13 minutes" at bounding box center [631, 384] width 574 height 40
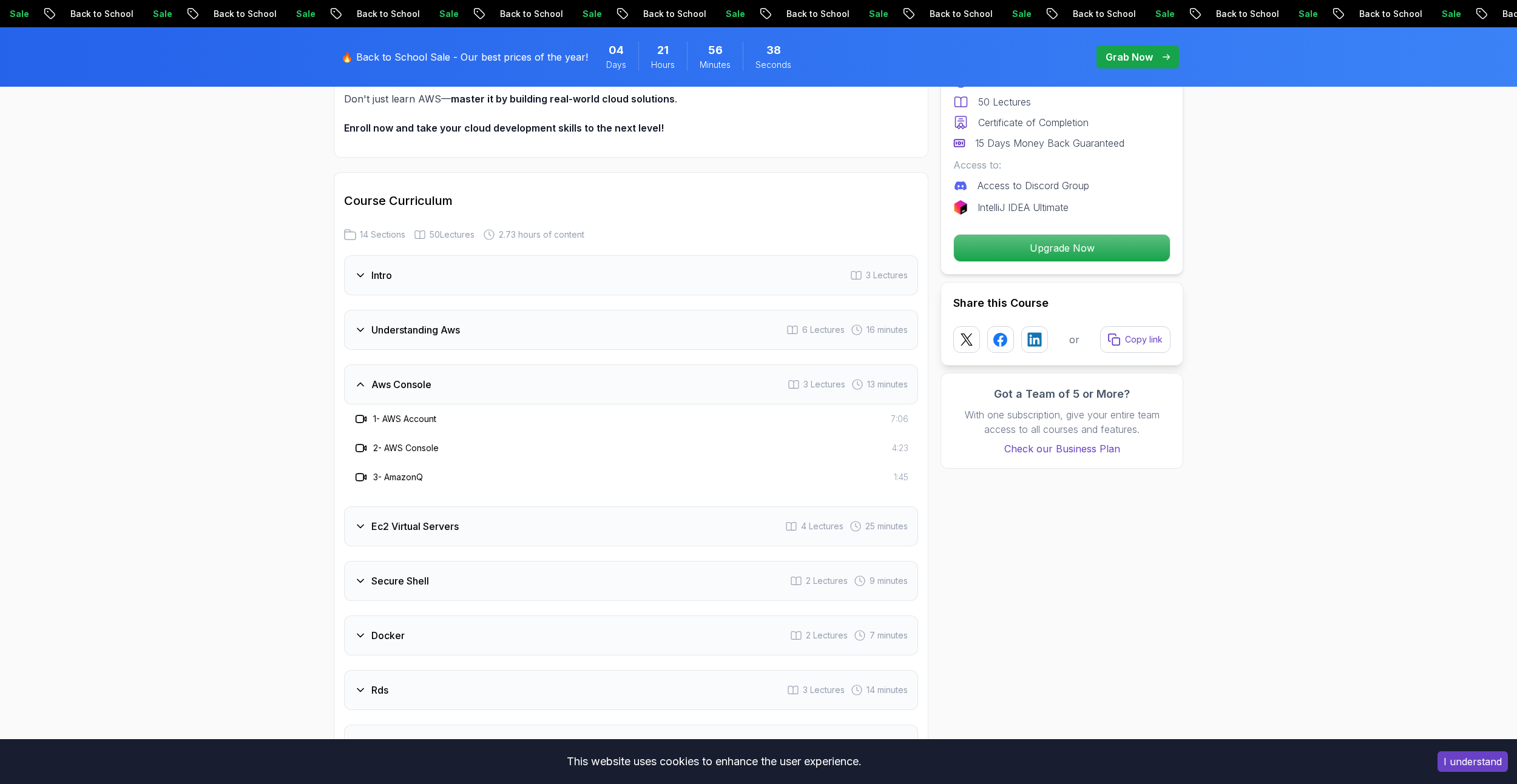
click at [435, 383] on div "Aws Console 3 Lectures 13 minutes" at bounding box center [631, 384] width 574 height 40
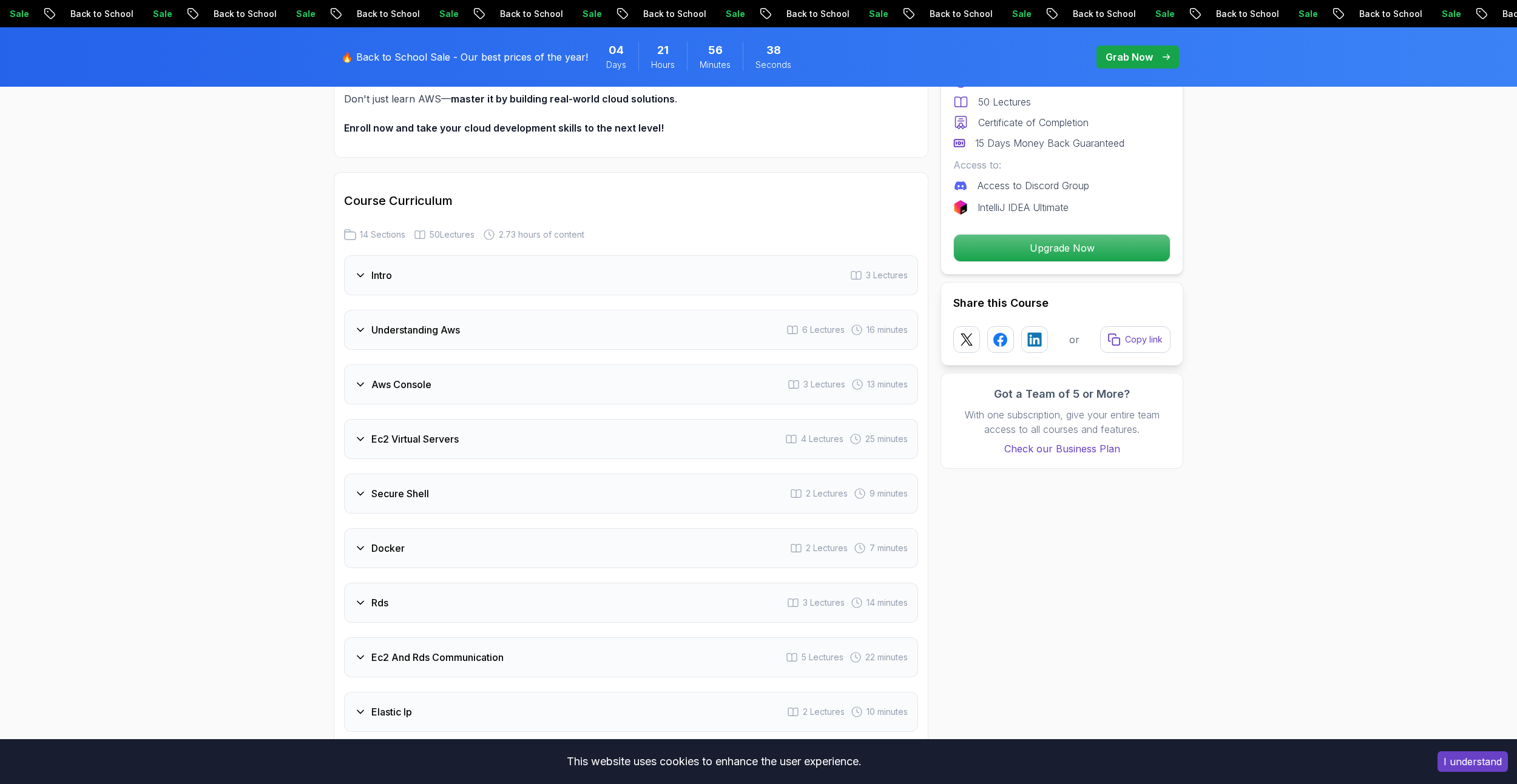
click at [446, 339] on div "Understanding Aws 6 Lectures 16 minutes" at bounding box center [631, 330] width 574 height 40
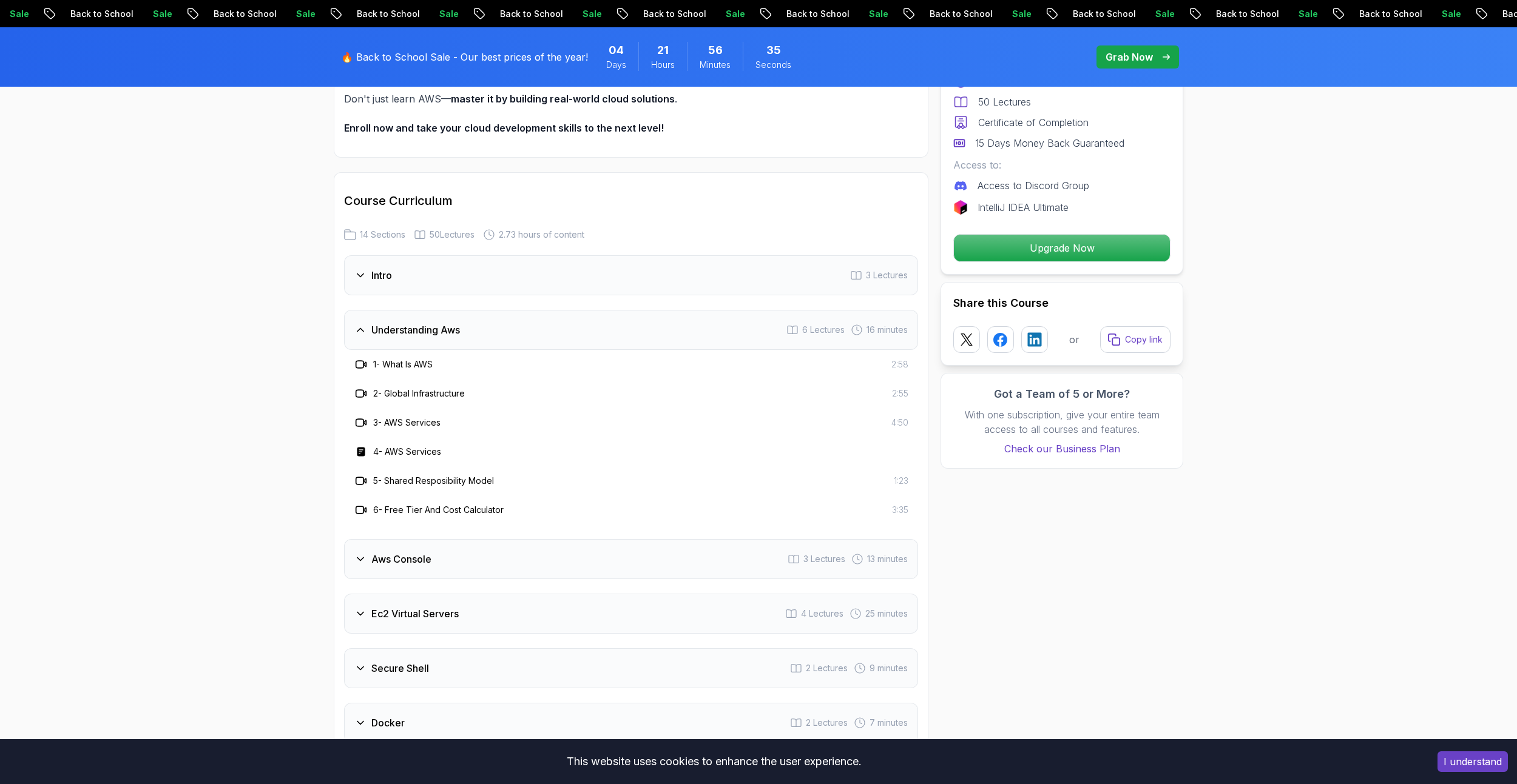
click at [409, 325] on h3 "Understanding Aws" at bounding box center [416, 330] width 89 height 15
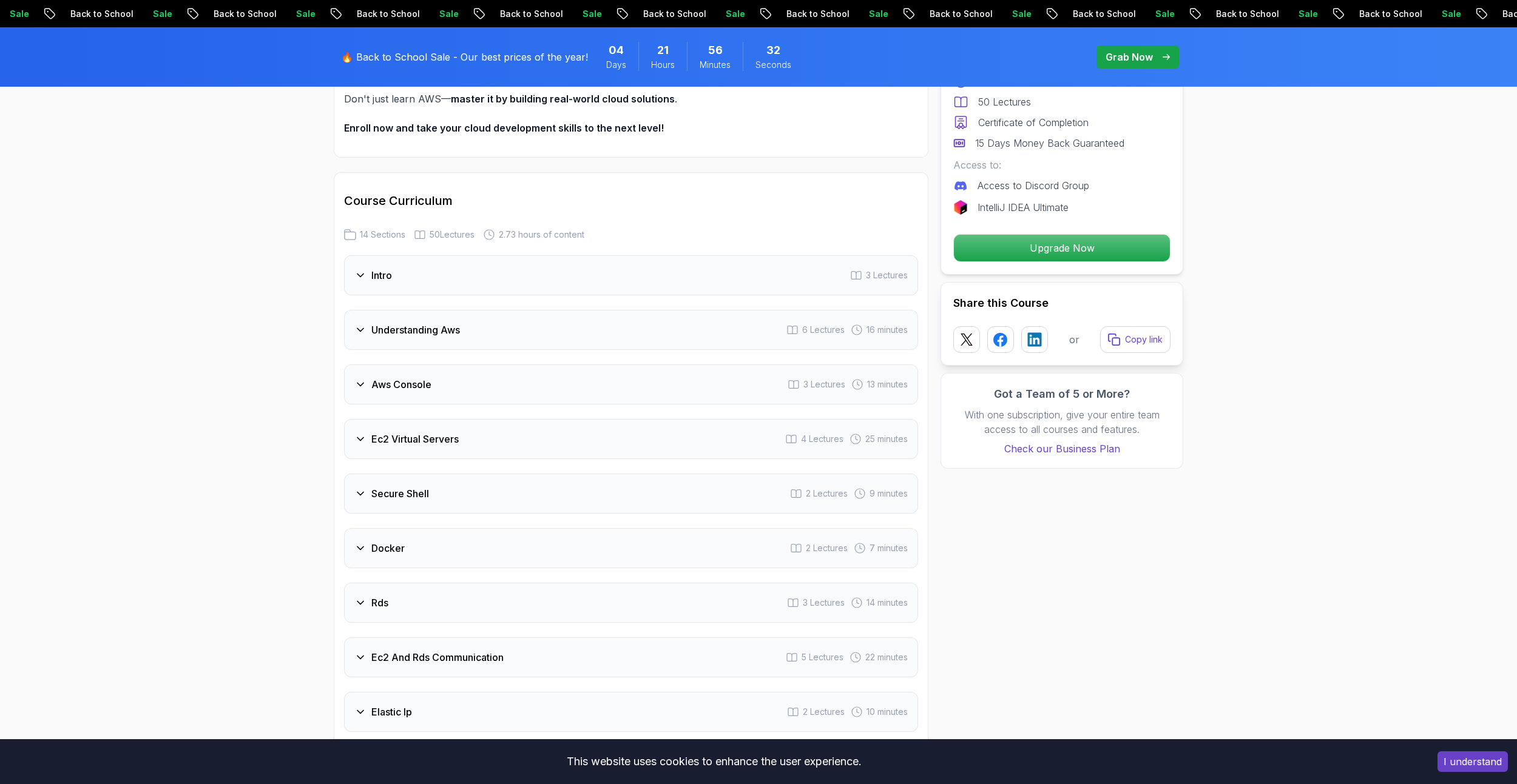
click at [400, 394] on div "Aws Console 3 Lectures 13 minutes" at bounding box center [631, 384] width 574 height 40
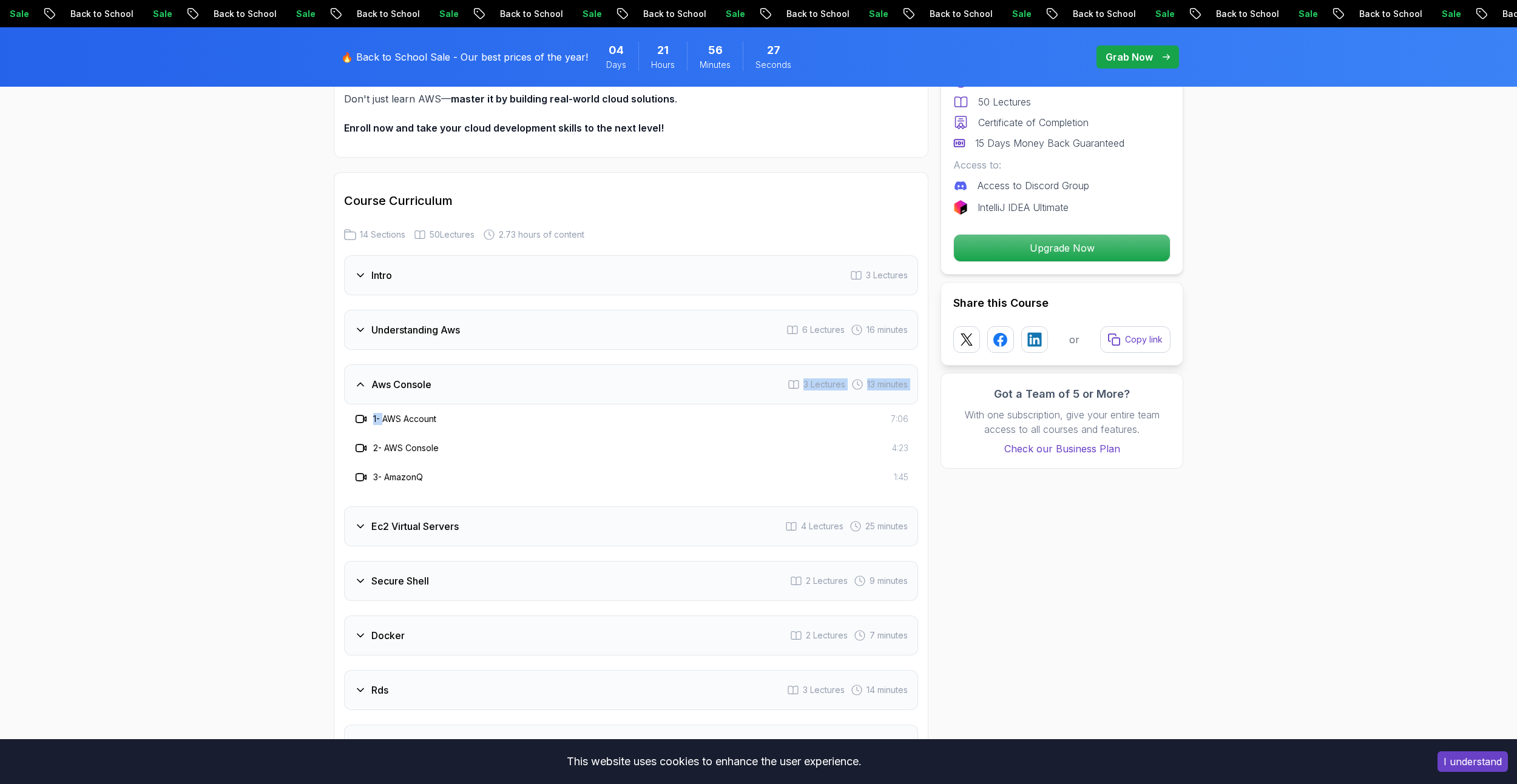
drag, startPoint x: 387, startPoint y: 420, endPoint x: 454, endPoint y: 391, distance: 73.0
click at [454, 391] on div "Aws Console 3 Lectures 13 minutes 1 - AWS Account 7:06 2 - AWS Console 4:23 3 -…" at bounding box center [631, 427] width 574 height 127
click at [380, 392] on div "Aws Console 3 Lectures 13 minutes" at bounding box center [631, 384] width 574 height 40
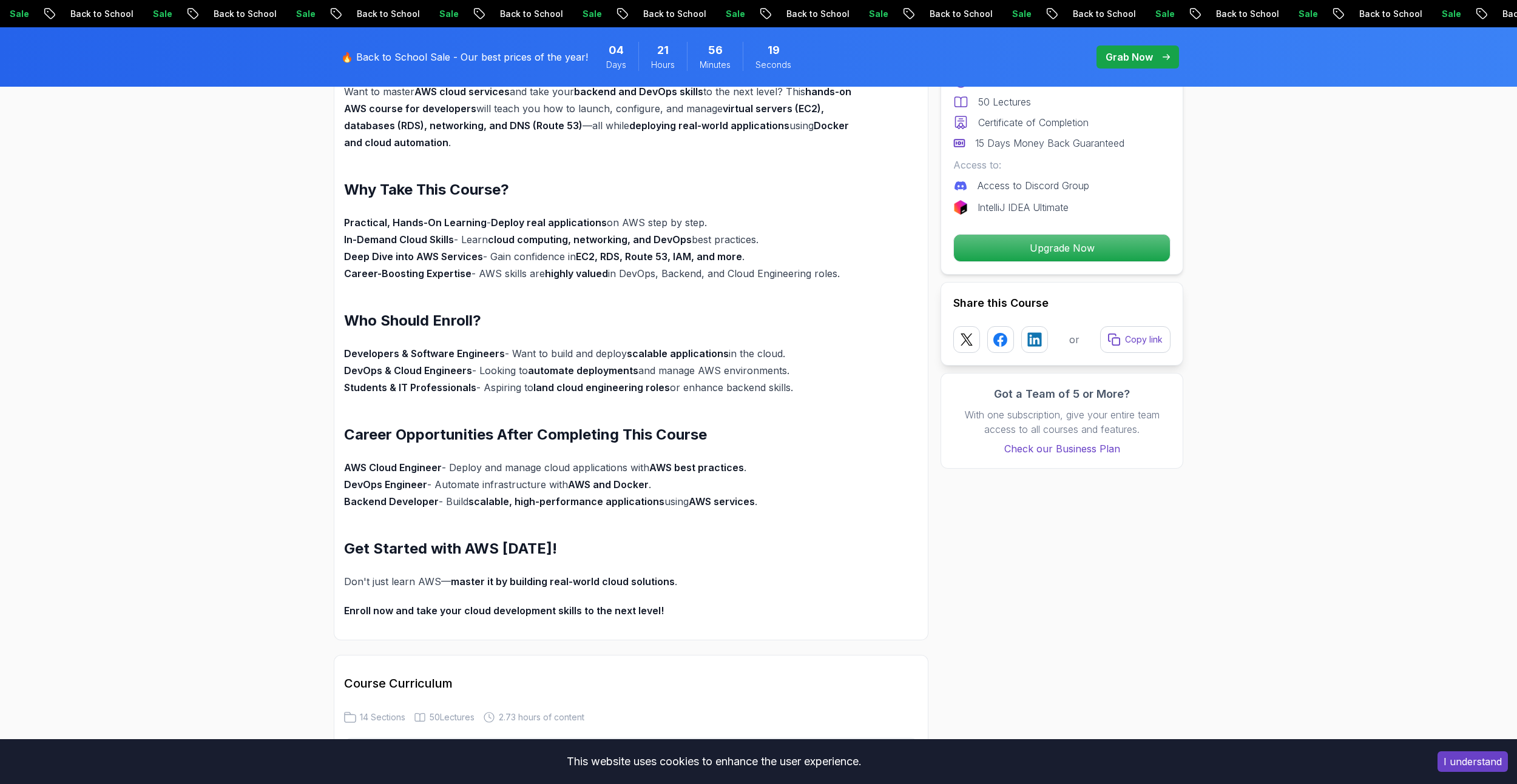
scroll to position [883, 0]
click at [859, 524] on div "AWS for Developers - Build & Deploy Scalable Cloud Applications Want to master …" at bounding box center [602, 337] width 516 height 570
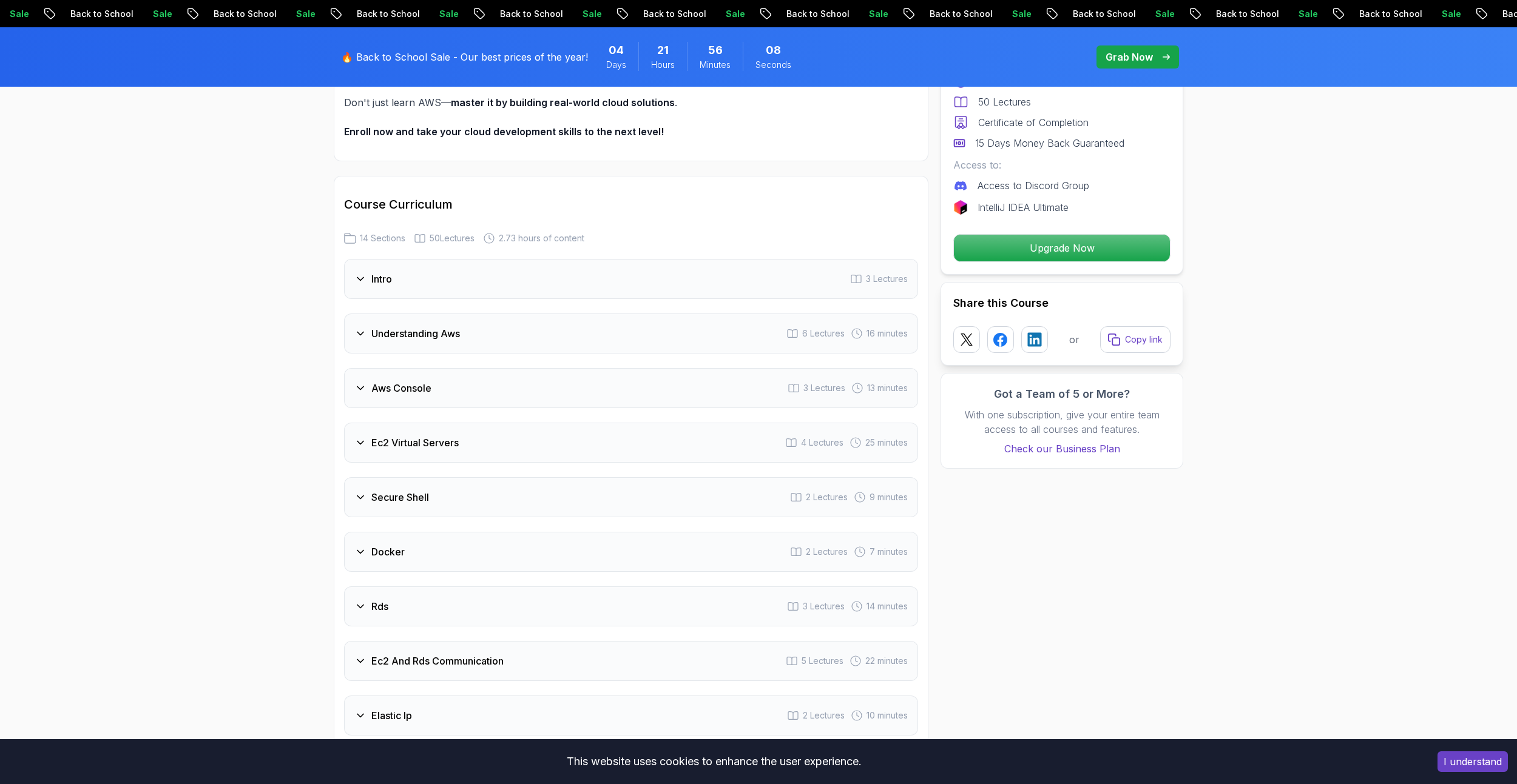
scroll to position [1091, 0]
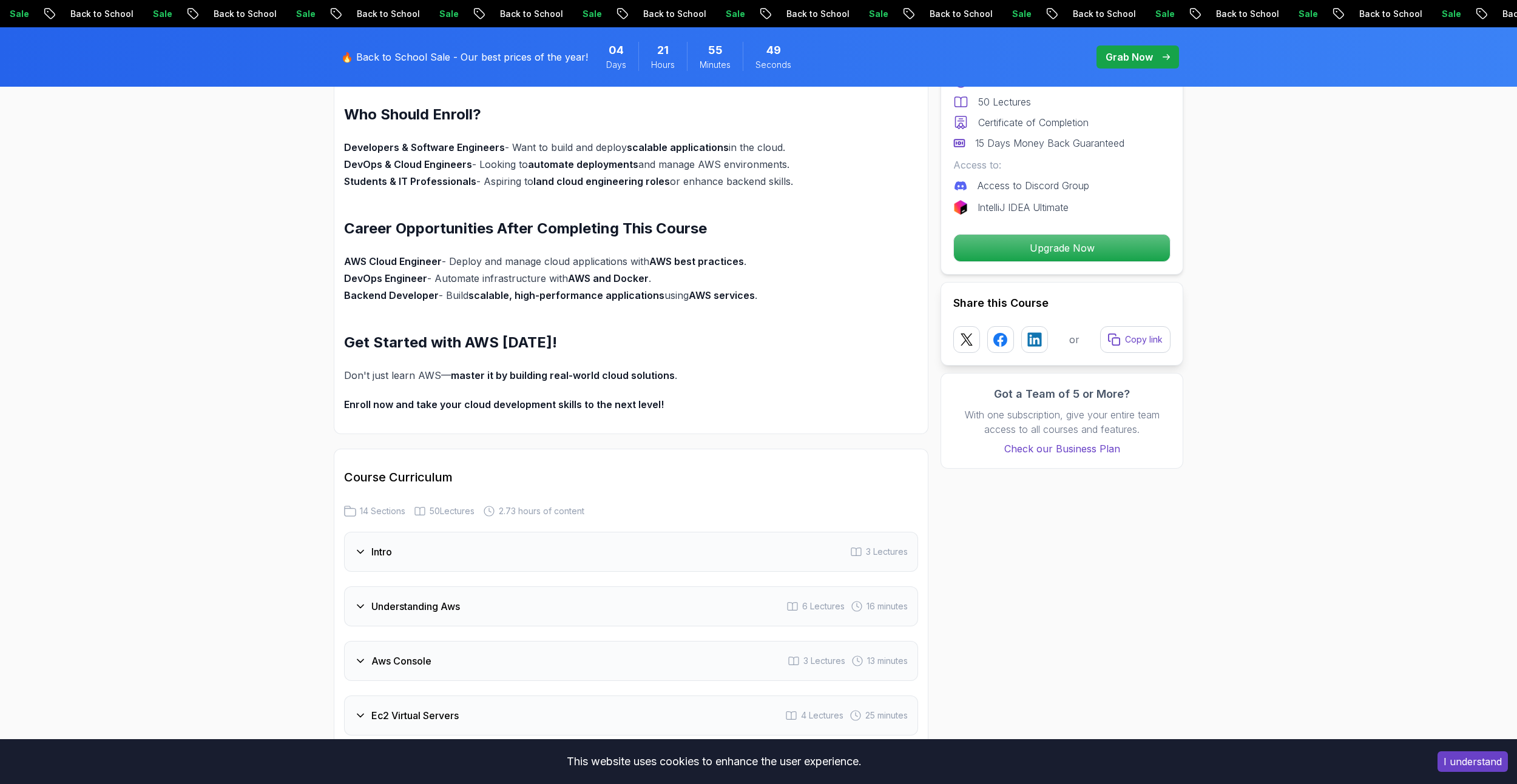
click at [1154, 53] on div "Grab Now" at bounding box center [1138, 58] width 64 height 15
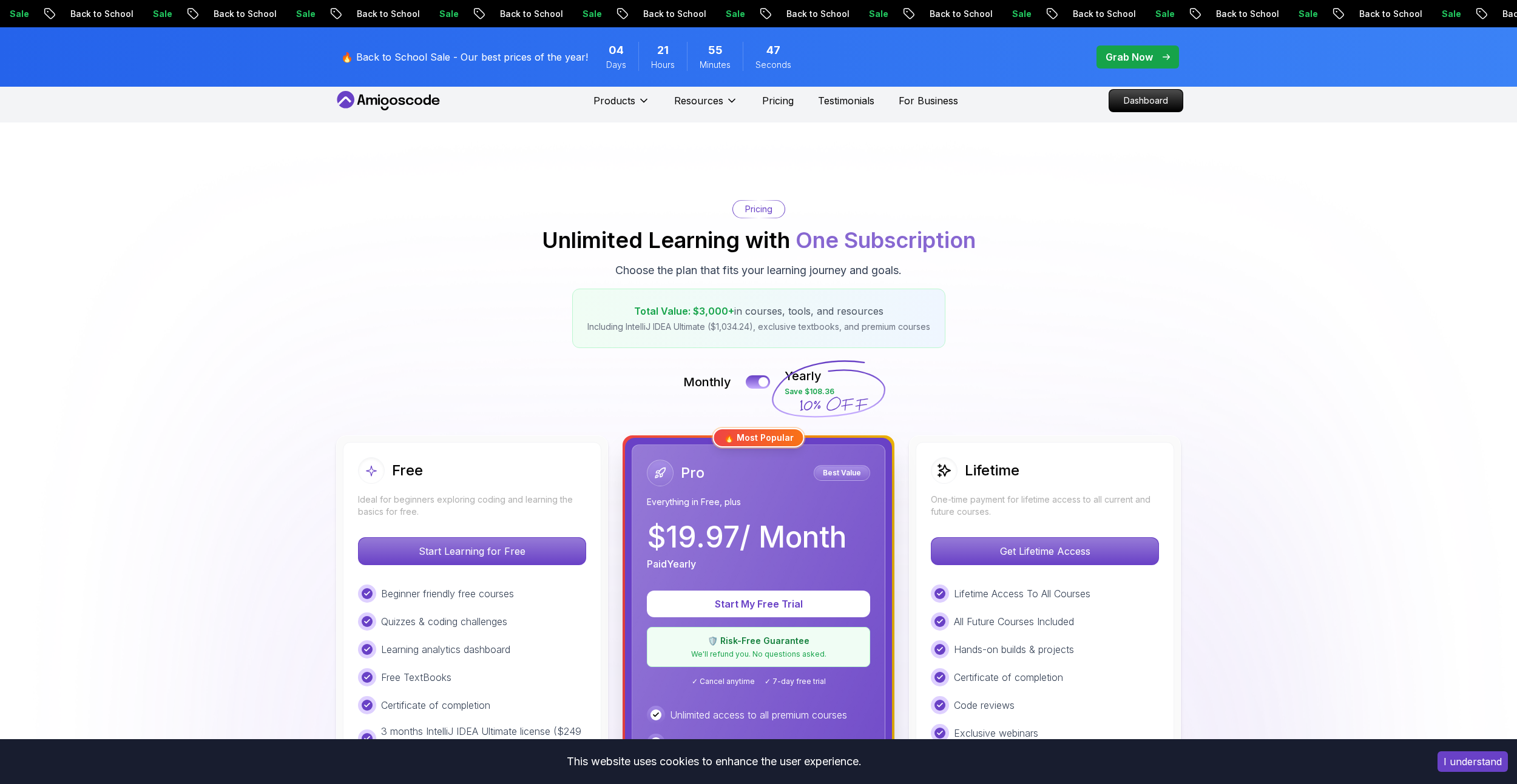
scroll to position [52, 0]
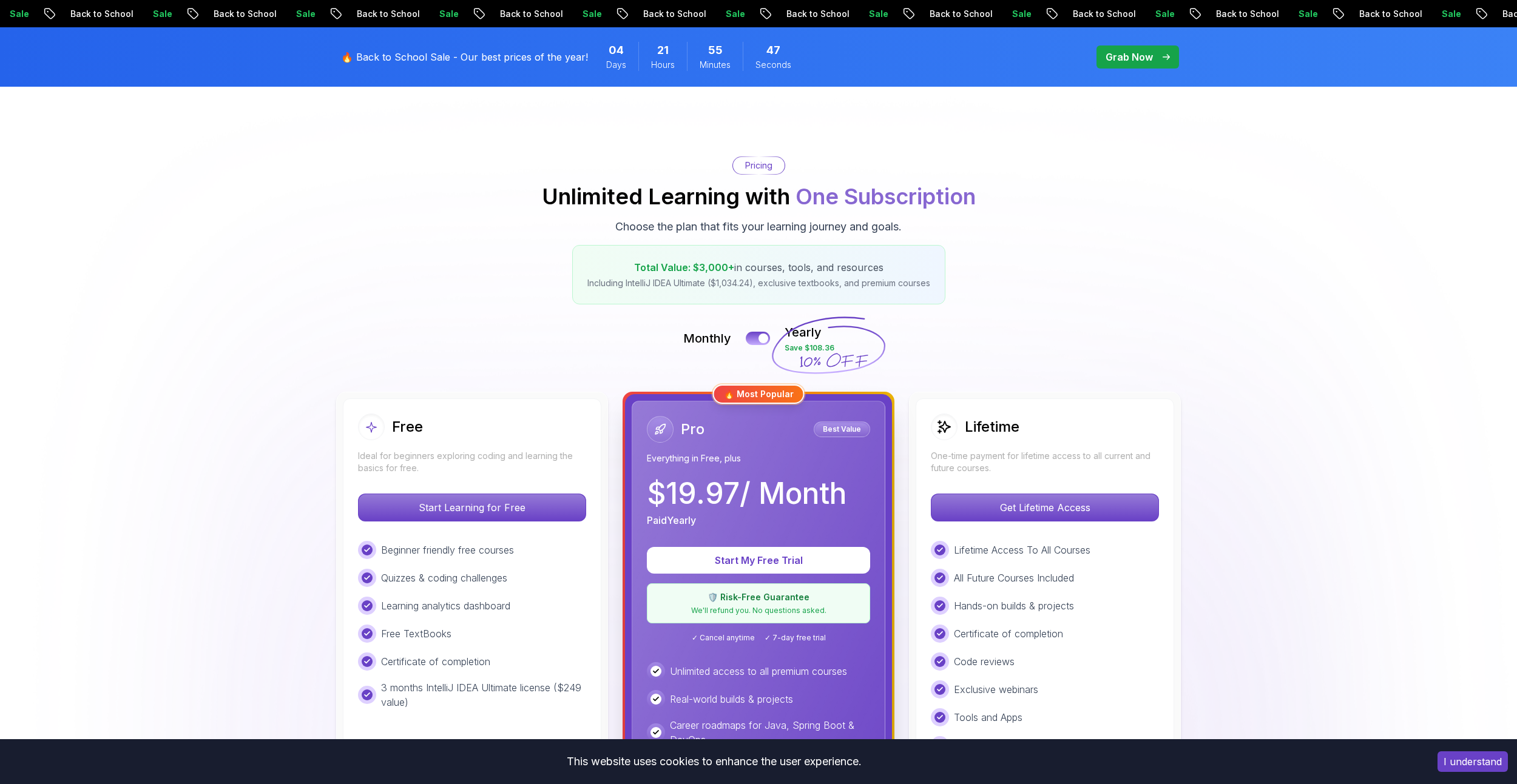
click at [744, 324] on div "Monthly Yearly Save $108.36" at bounding box center [758, 338] width 849 height 29
click at [751, 331] on button at bounding box center [757, 338] width 25 height 14
click at [754, 331] on button at bounding box center [757, 338] width 25 height 14
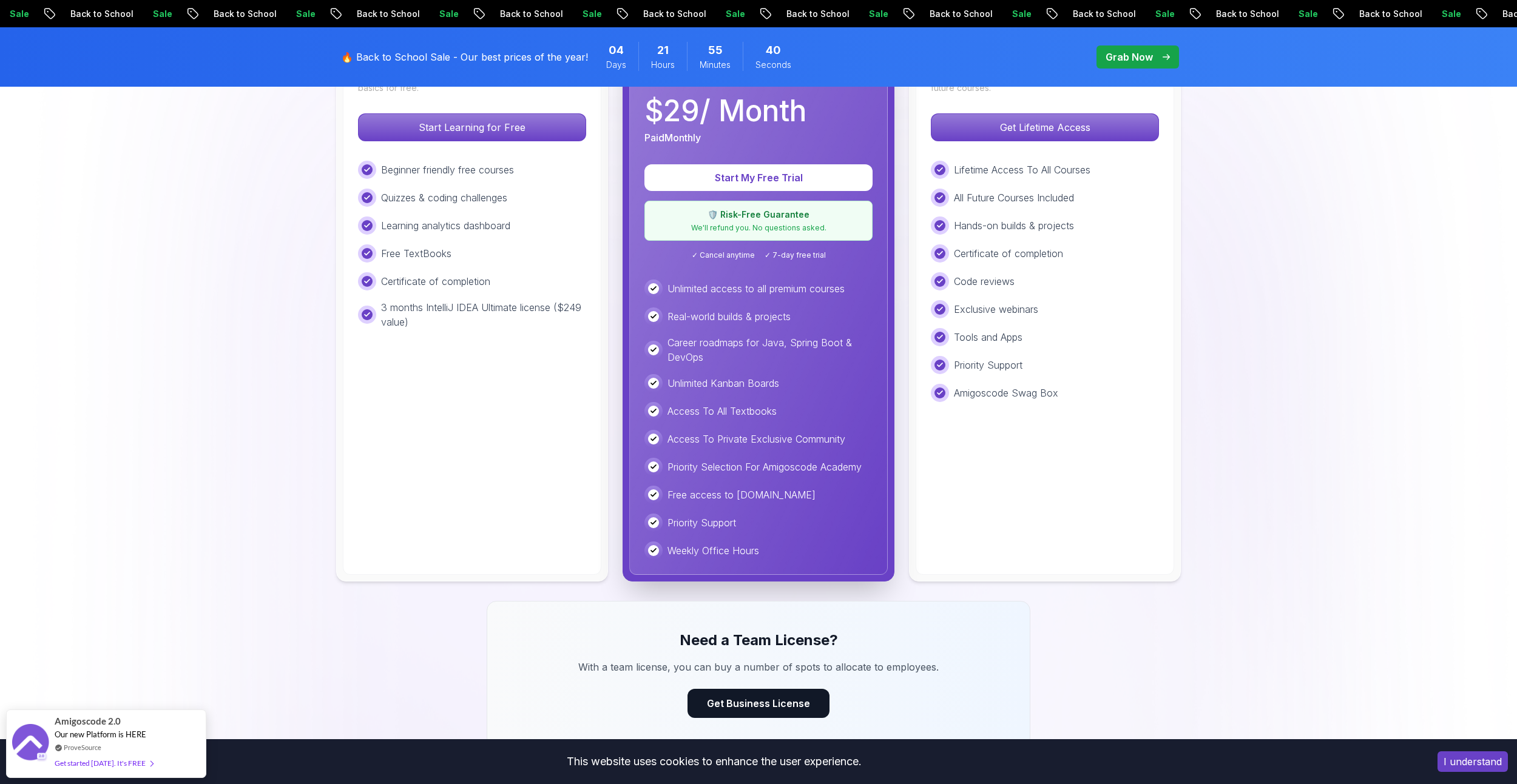
scroll to position [364, 0]
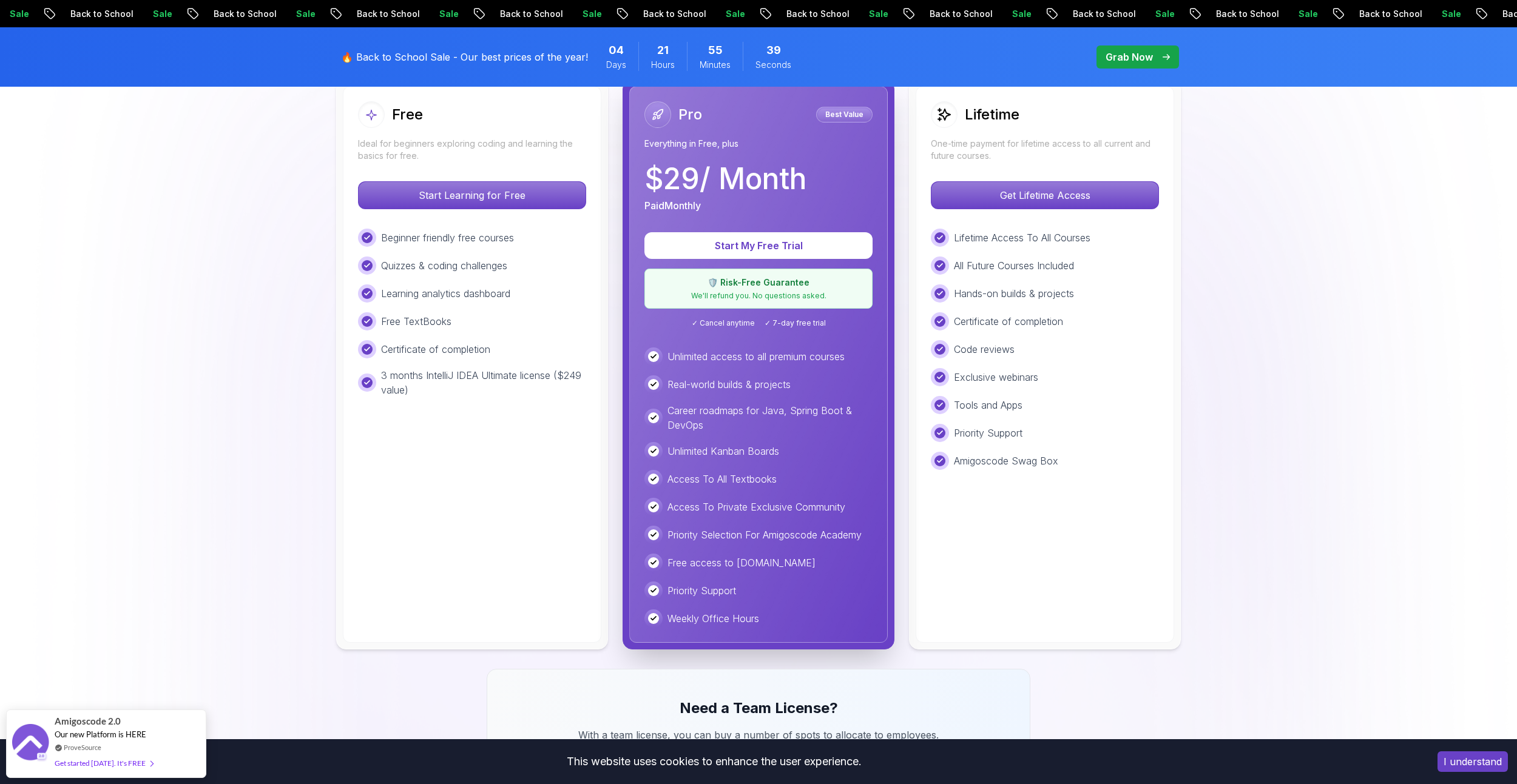
click at [541, 209] on div "Start Learning for Free" at bounding box center [471, 196] width 228 height 28
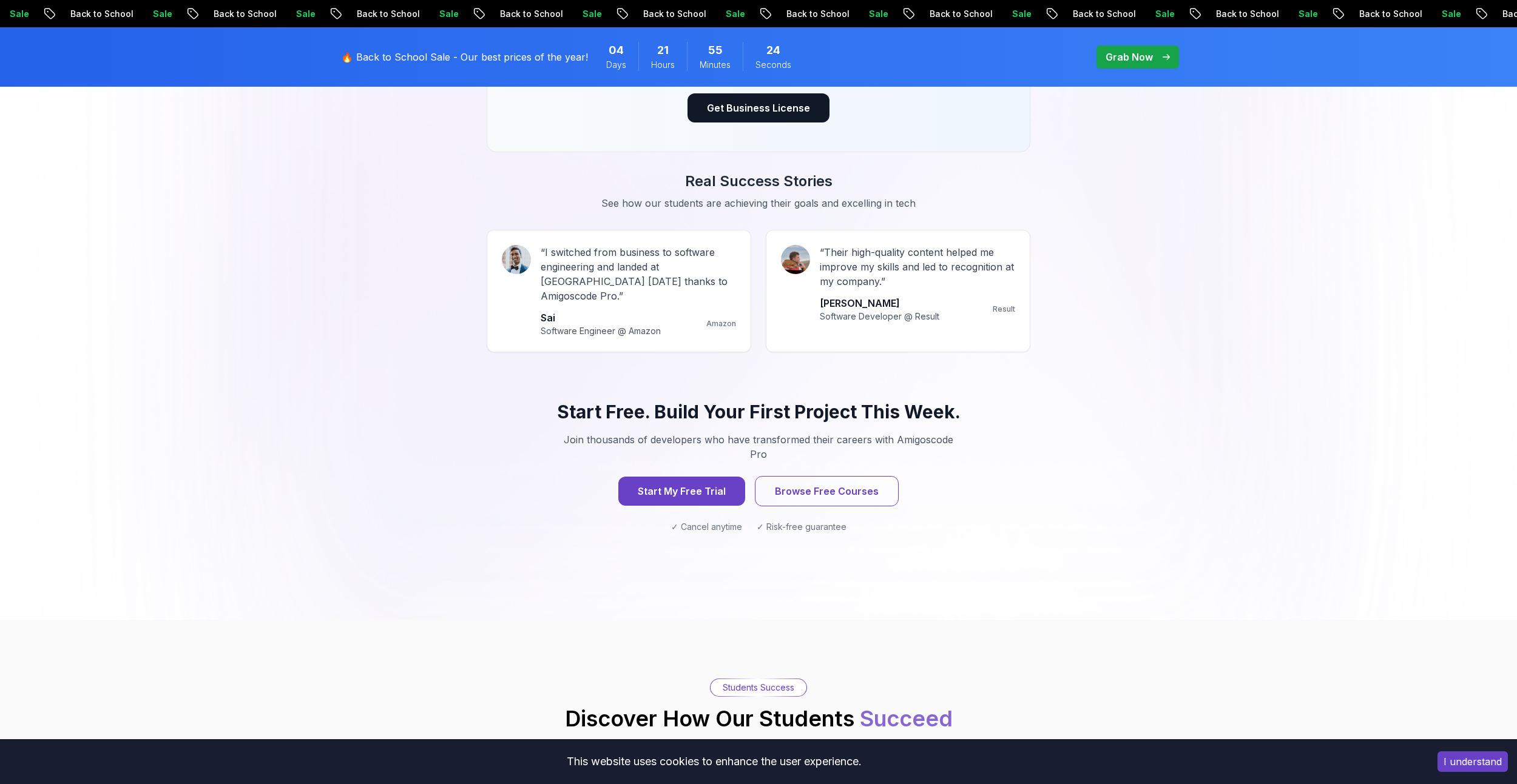
scroll to position [1031, 0]
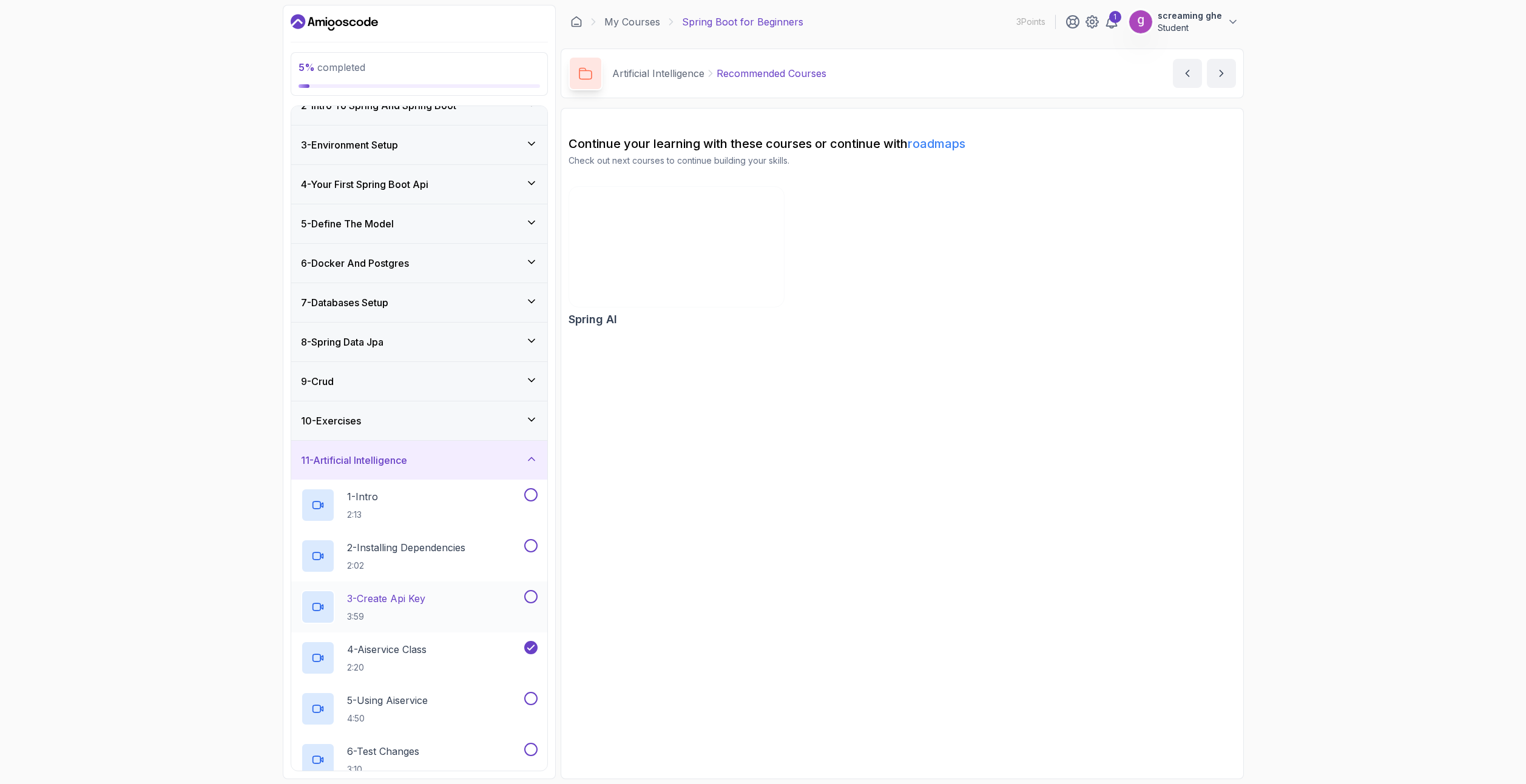
scroll to position [164, 0]
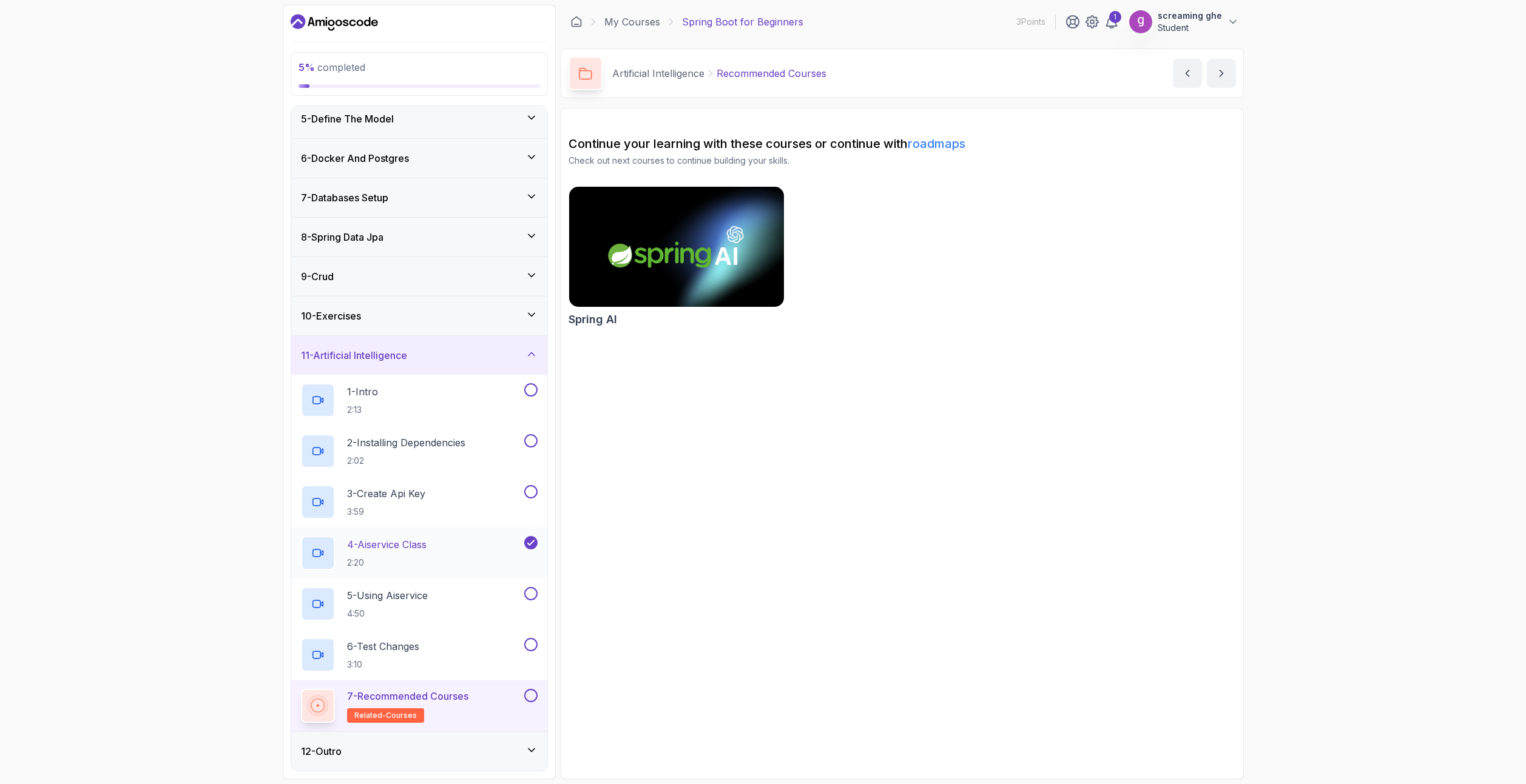
click at [422, 560] on p "2:20" at bounding box center [386, 562] width 80 height 12
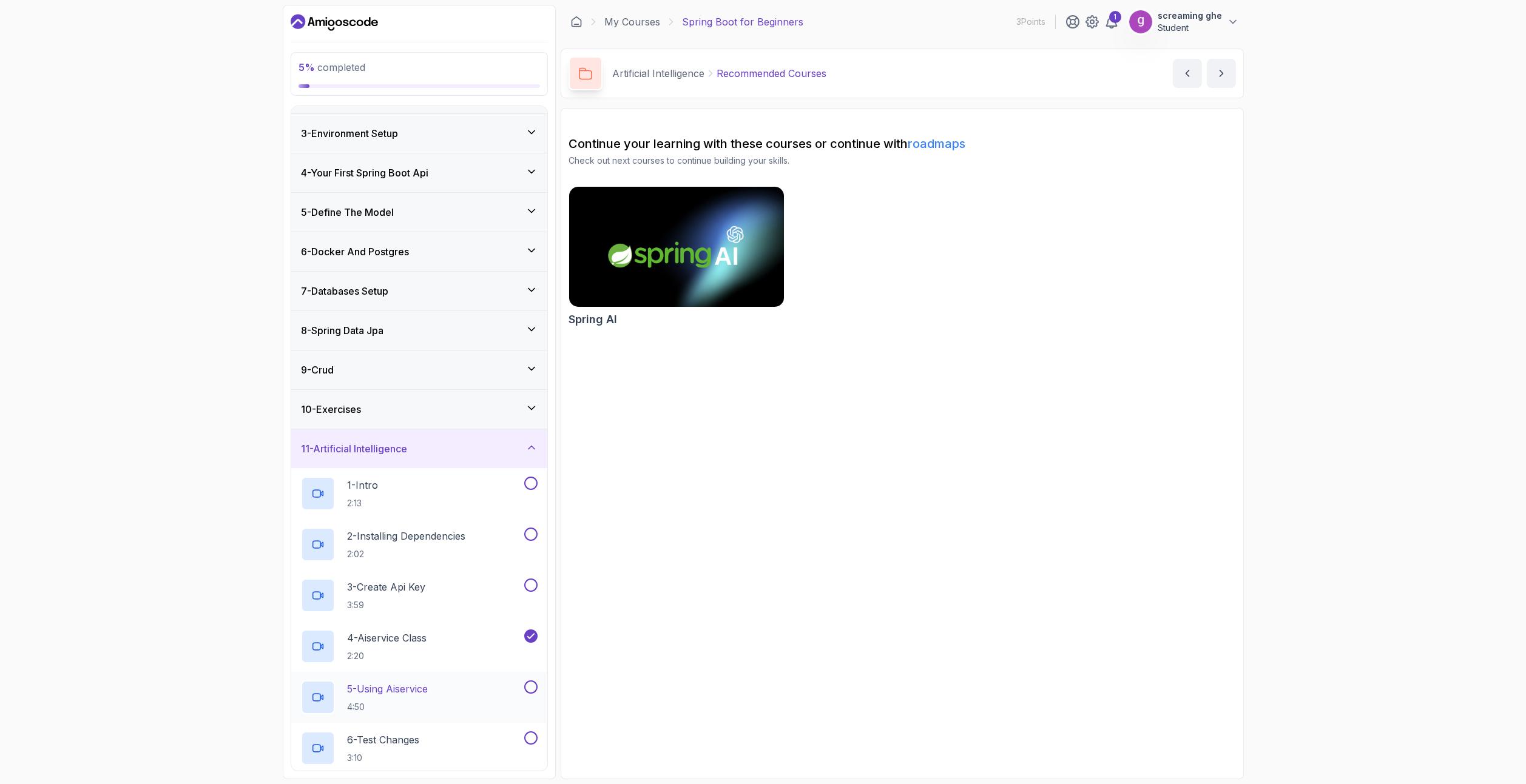
scroll to position [164, 0]
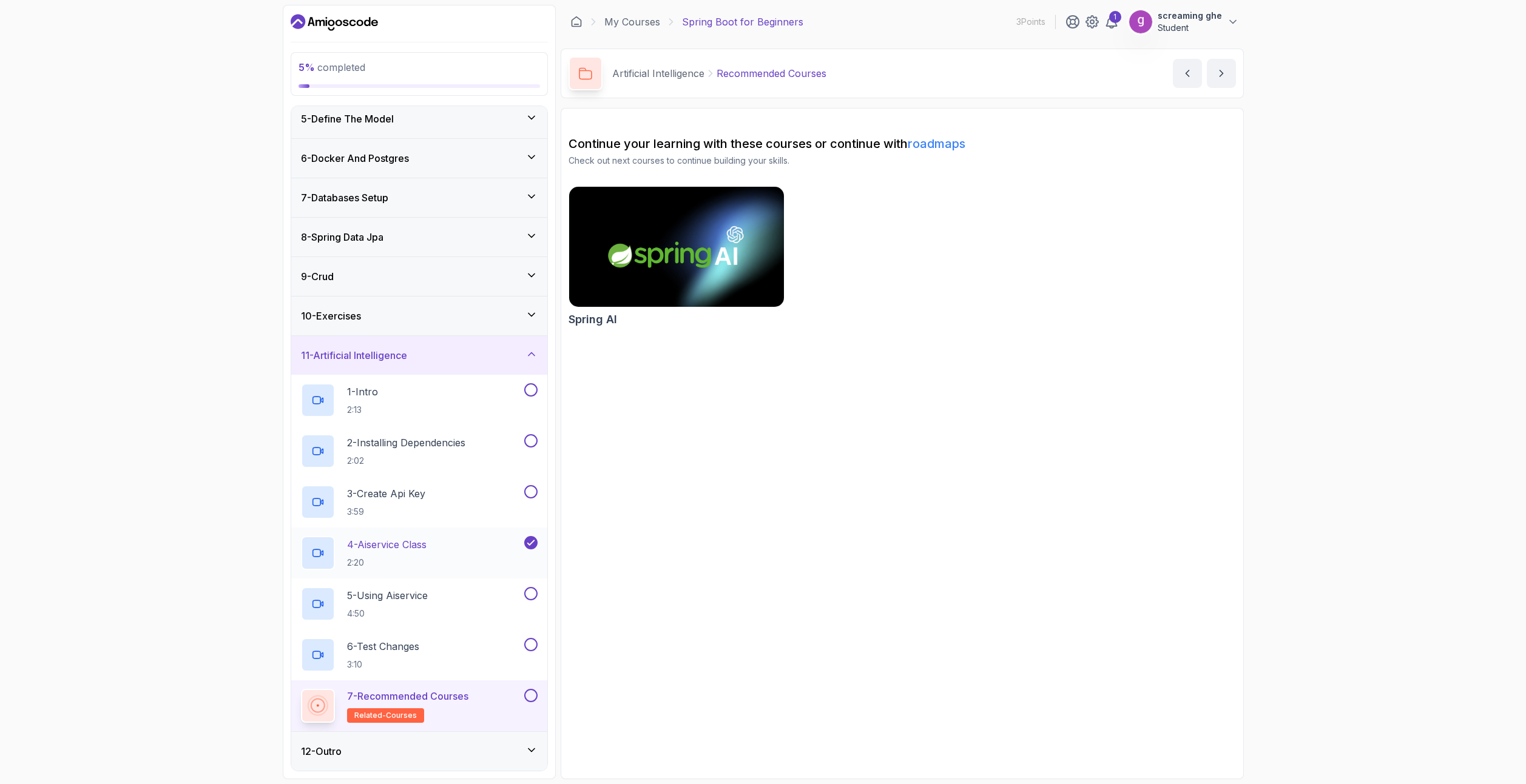
click at [455, 556] on div "4 - Aiservice Class 2:20" at bounding box center [411, 552] width 221 height 34
